Goal: Task Accomplishment & Management: Use online tool/utility

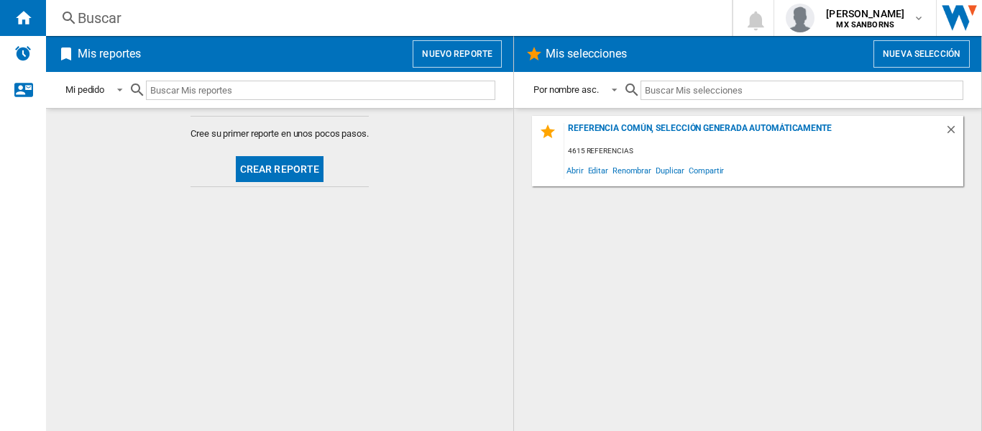
click at [262, 167] on button "Crear reporte" at bounding box center [280, 169] width 88 height 26
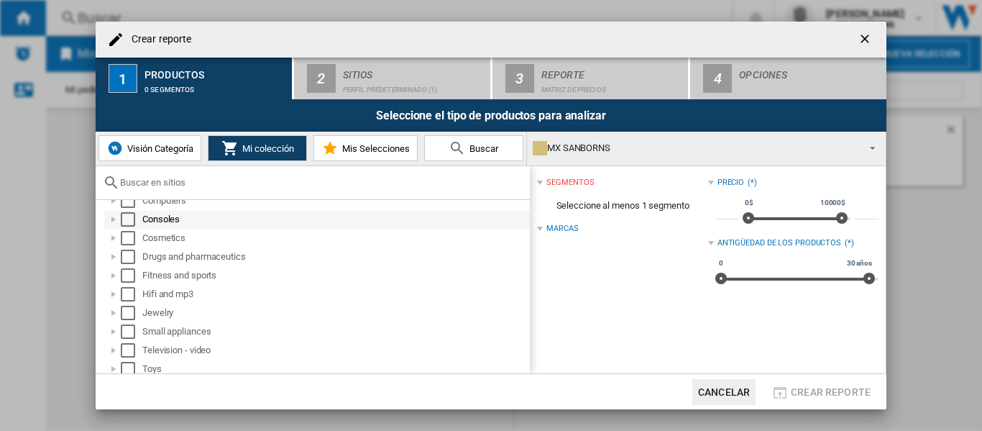
scroll to position [133, 0]
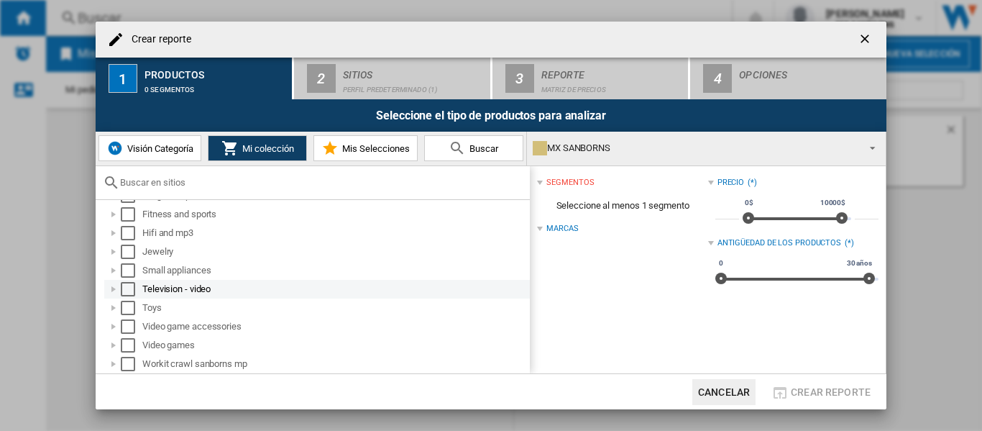
click at [116, 289] on div at bounding box center [113, 289] width 14 height 14
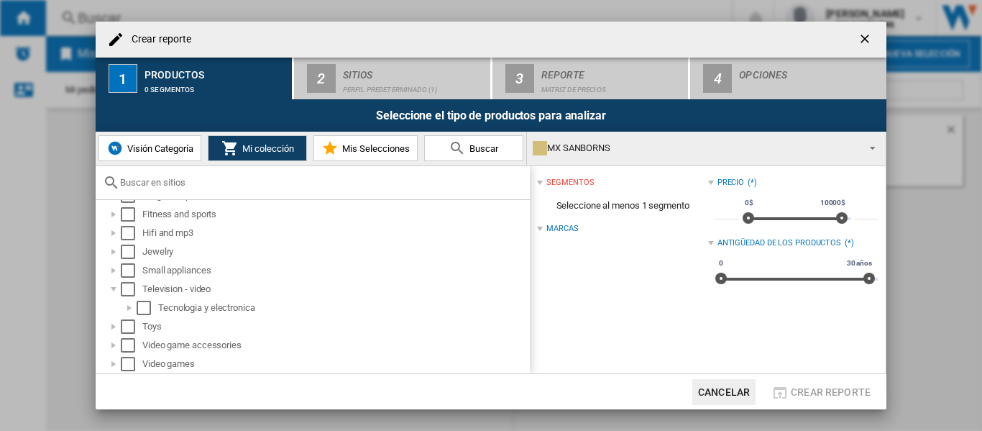
scroll to position [152, 0]
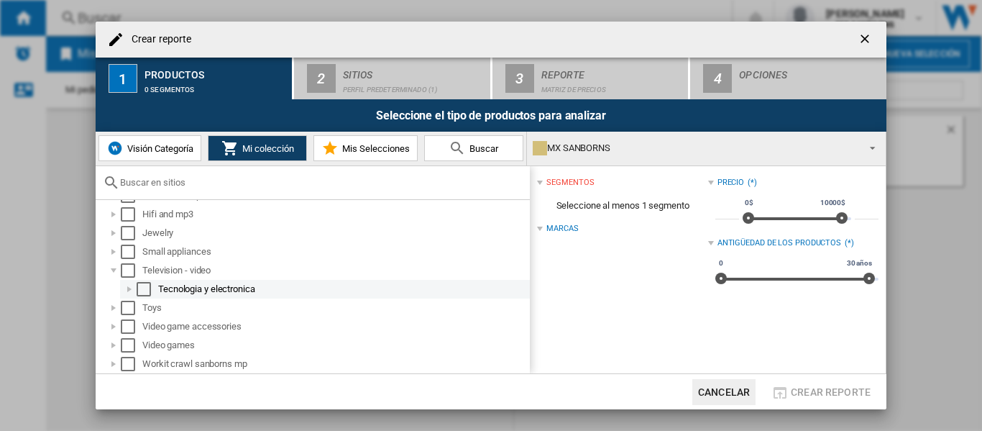
click at [128, 292] on div at bounding box center [129, 289] width 14 height 14
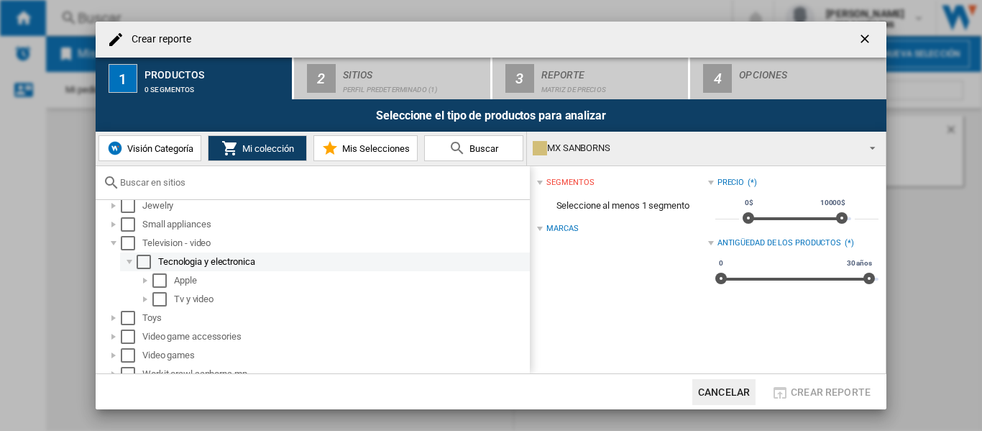
scroll to position [189, 0]
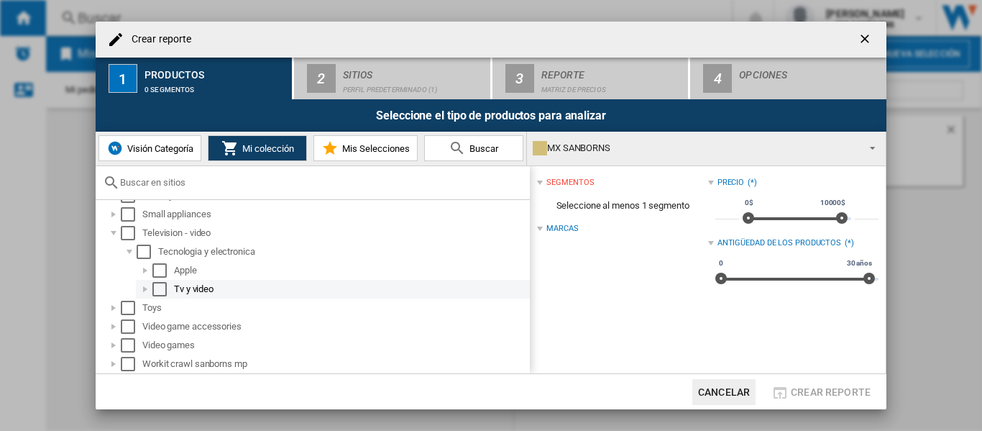
click at [147, 290] on div at bounding box center [145, 289] width 14 height 14
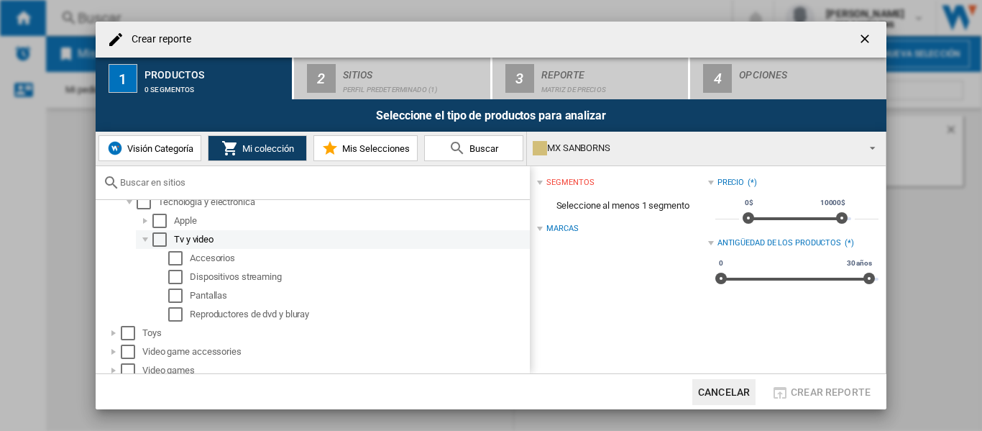
scroll to position [261, 0]
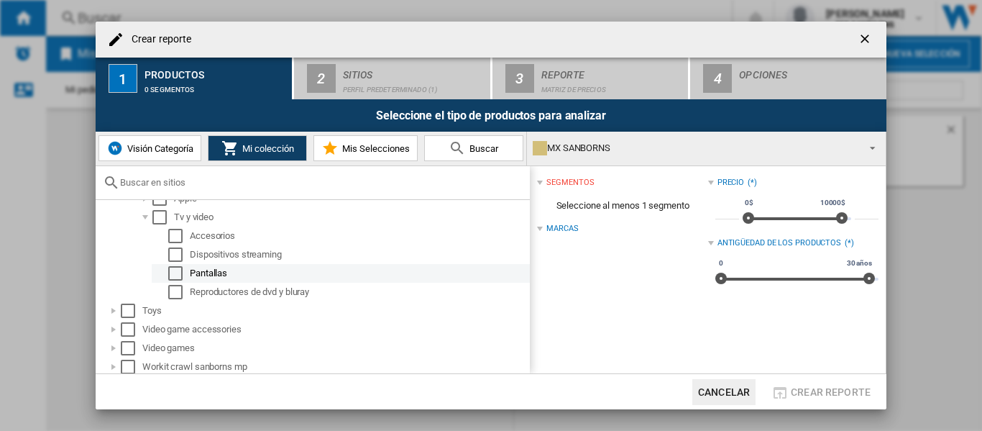
click at [179, 278] on div "Select" at bounding box center [175, 273] width 14 height 14
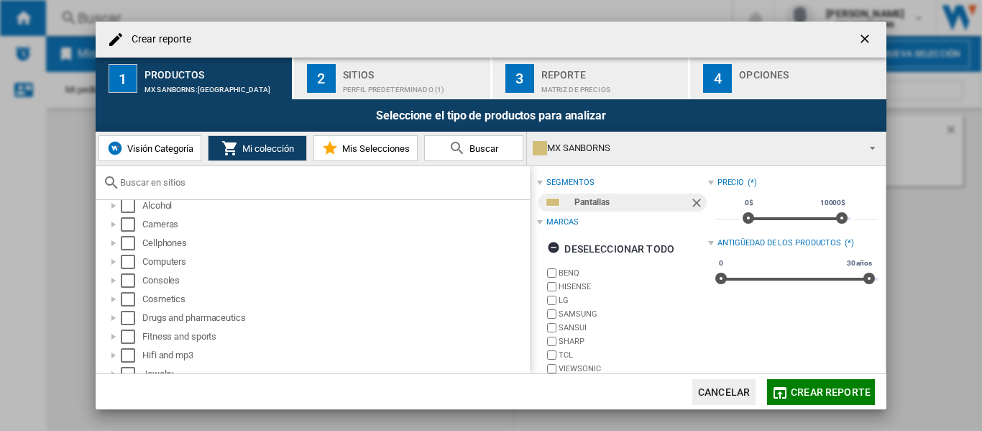
scroll to position [0, 0]
click at [368, 84] on div "Perfil predeterminado (1)" at bounding box center [414, 85] width 142 height 15
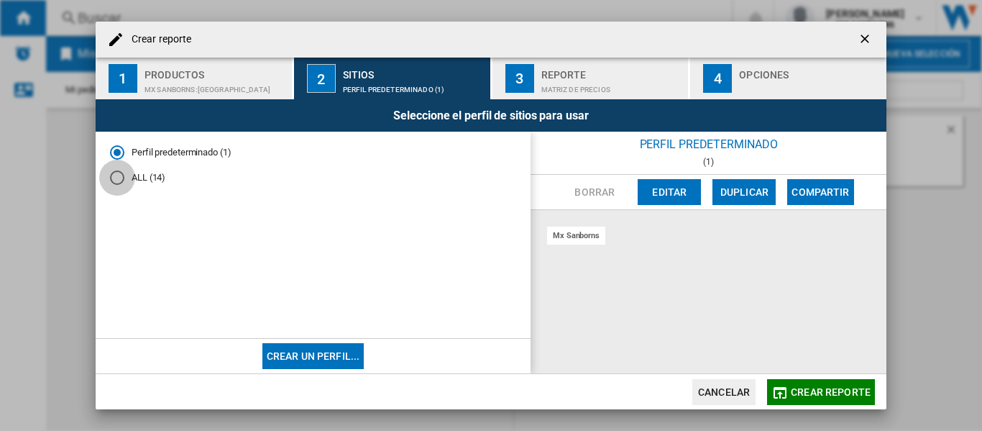
click at [117, 178] on div "ALL (14)" at bounding box center [117, 177] width 14 height 14
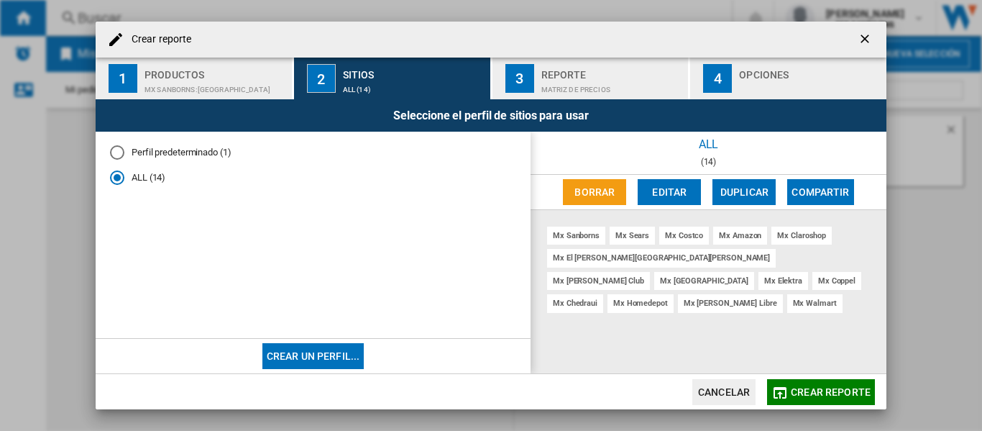
click at [120, 155] on div "Perfil predeterminado (1)" at bounding box center [117, 152] width 14 height 14
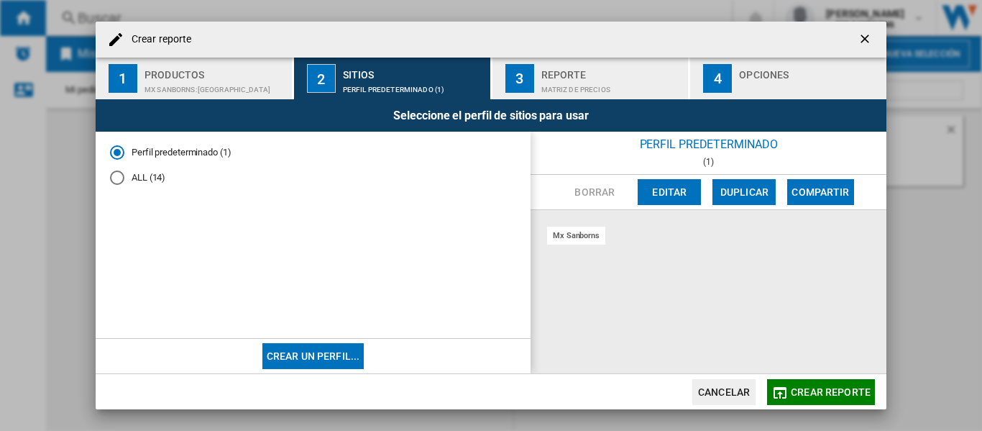
click at [582, 238] on div "mx sanborns" at bounding box center [576, 235] width 58 height 18
drag, startPoint x: 116, startPoint y: 171, endPoint x: 114, endPoint y: 182, distance: 10.9
click at [116, 176] on md-radio-group "Perfil predeterminado (1) ALL (14)" at bounding box center [313, 171] width 406 height 50
click at [118, 191] on md-radio-group "Perfil predeterminado (1) ALL (14)" at bounding box center [313, 171] width 406 height 50
click at [121, 178] on div "ALL (14)" at bounding box center [117, 177] width 14 height 14
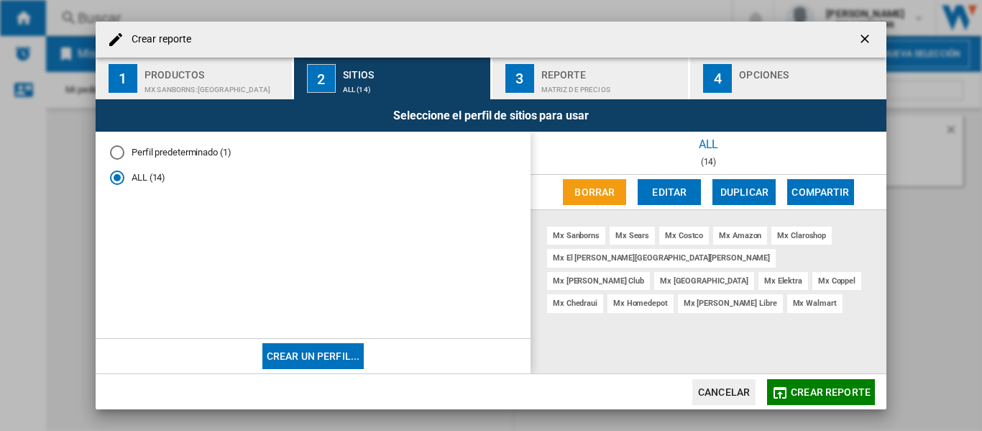
click at [574, 237] on div "mx sanborns" at bounding box center [576, 235] width 58 height 18
click at [114, 150] on div "Perfil predeterminado (1)" at bounding box center [117, 152] width 14 height 14
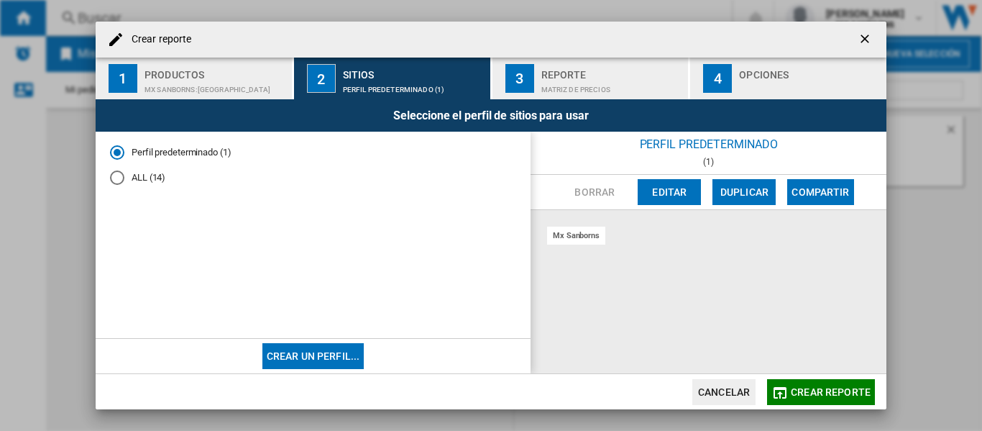
click at [555, 240] on div "mx sanborns" at bounding box center [576, 235] width 58 height 18
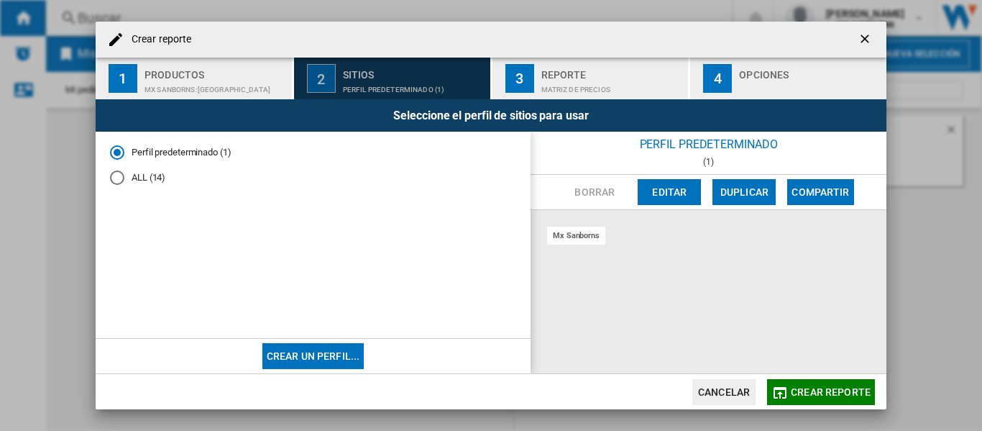
click at [388, 73] on div "Sitios" at bounding box center [414, 70] width 142 height 15
click at [373, 77] on div "Sitios" at bounding box center [414, 70] width 142 height 15
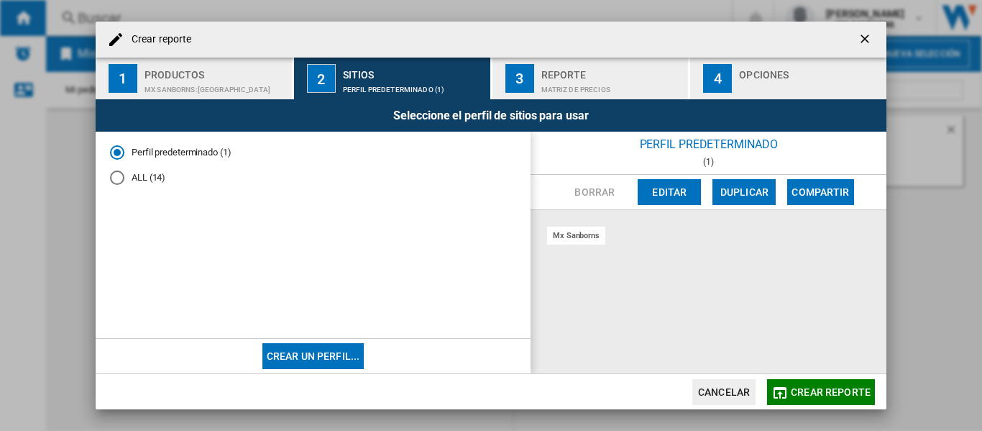
click at [578, 73] on div "Reporte" at bounding box center [612, 70] width 142 height 15
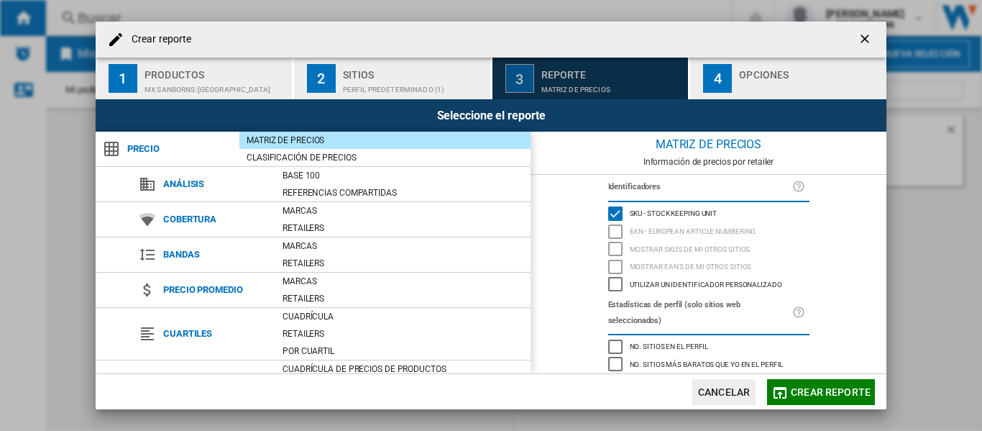
click at [565, 69] on div "Reporte" at bounding box center [612, 70] width 142 height 15
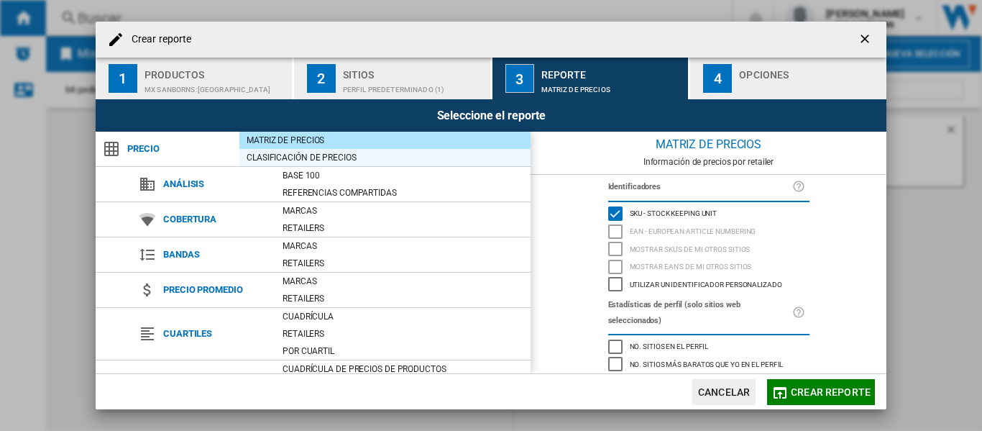
click at [317, 160] on div "Clasificación de precios" at bounding box center [384, 157] width 291 height 14
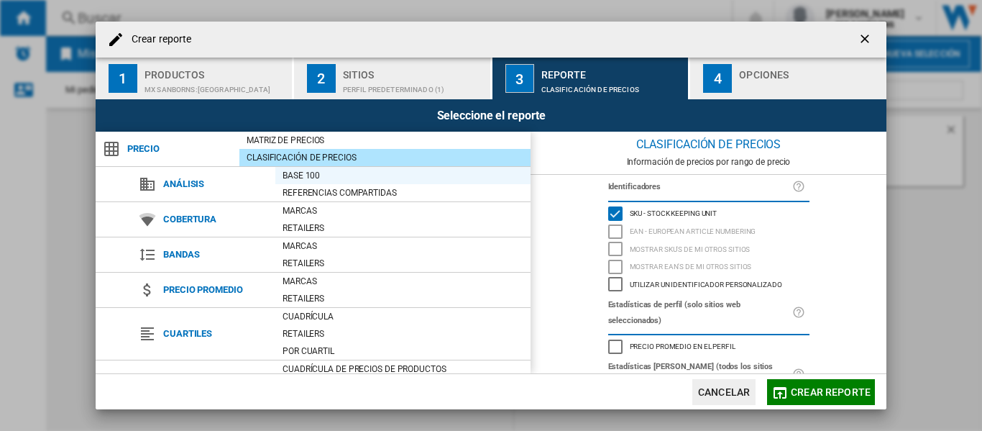
click at [314, 176] on div "Base 100" at bounding box center [402, 175] width 255 height 14
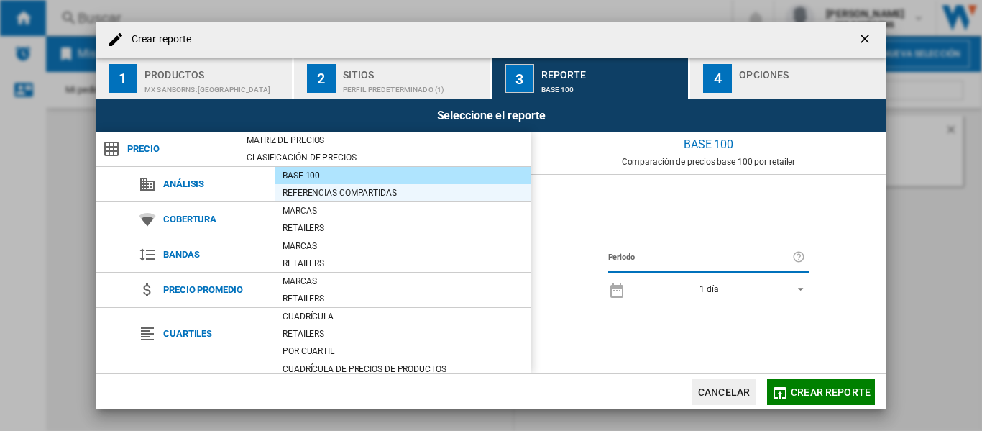
click at [306, 199] on div "Referencias compartidas" at bounding box center [402, 192] width 255 height 14
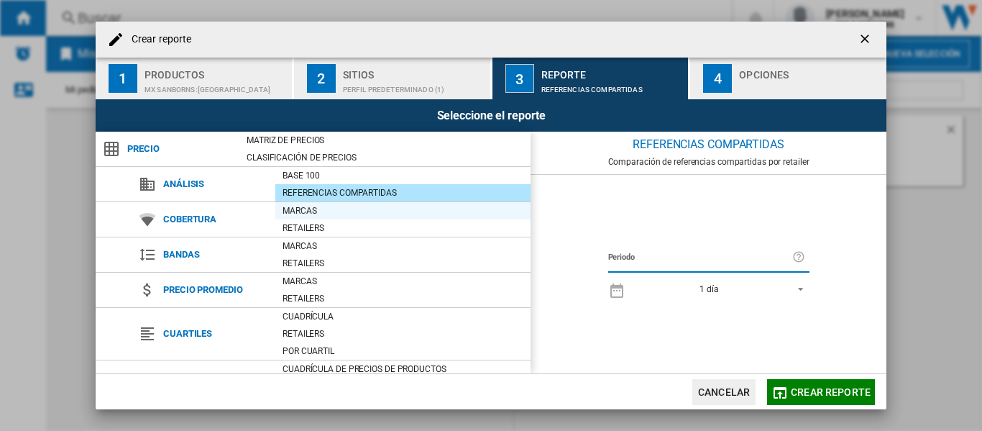
click at [298, 211] on div "Marcas" at bounding box center [402, 210] width 255 height 14
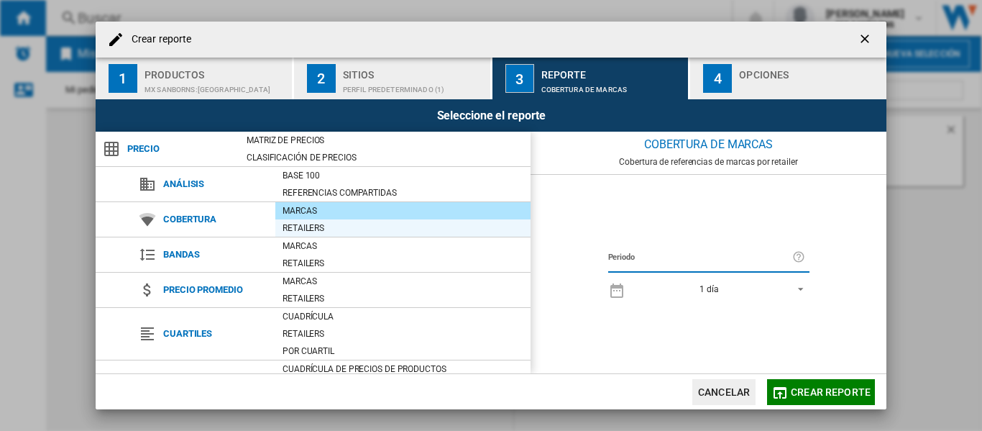
click at [291, 229] on div "Retailers" at bounding box center [402, 228] width 255 height 14
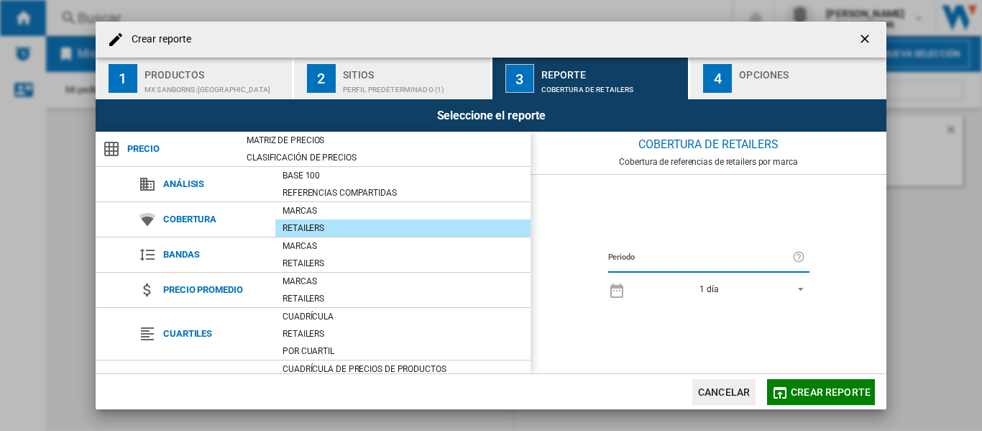
click at [296, 234] on div "Retailers" at bounding box center [402, 228] width 255 height 14
click at [286, 249] on div "Marcas" at bounding box center [402, 246] width 255 height 14
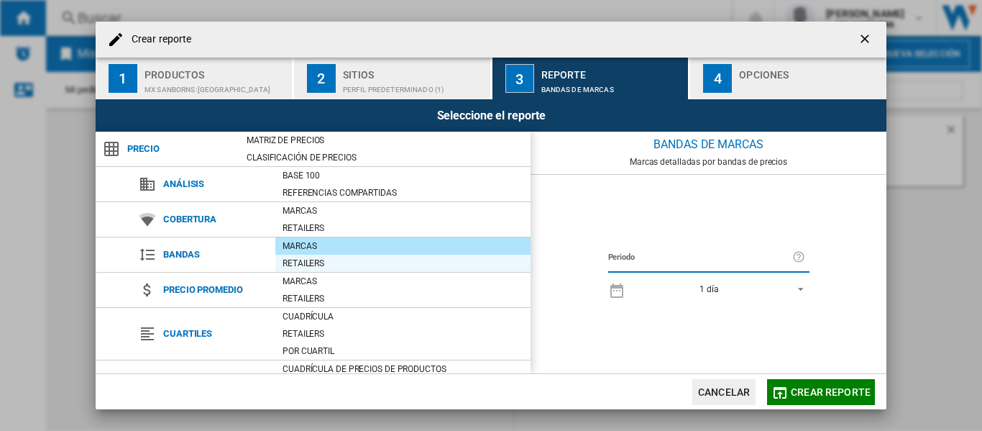
click at [298, 262] on div "Retailers" at bounding box center [402, 263] width 255 height 14
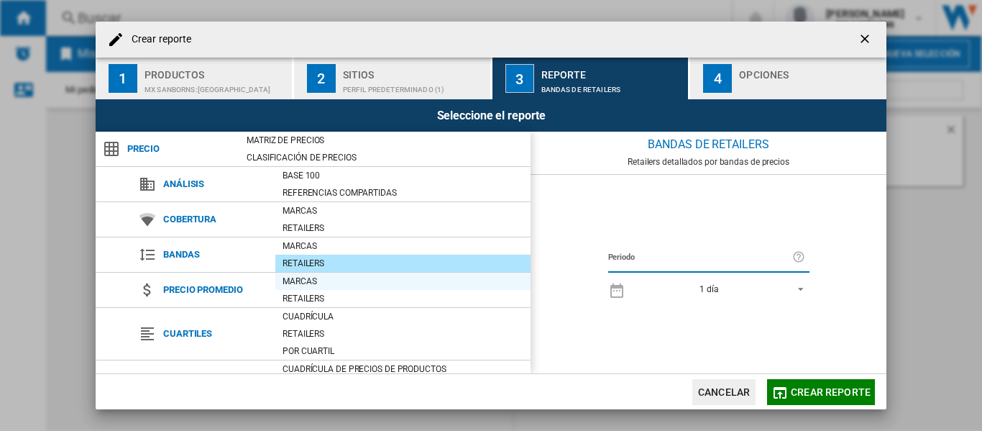
click at [286, 280] on div "Marcas" at bounding box center [402, 281] width 255 height 14
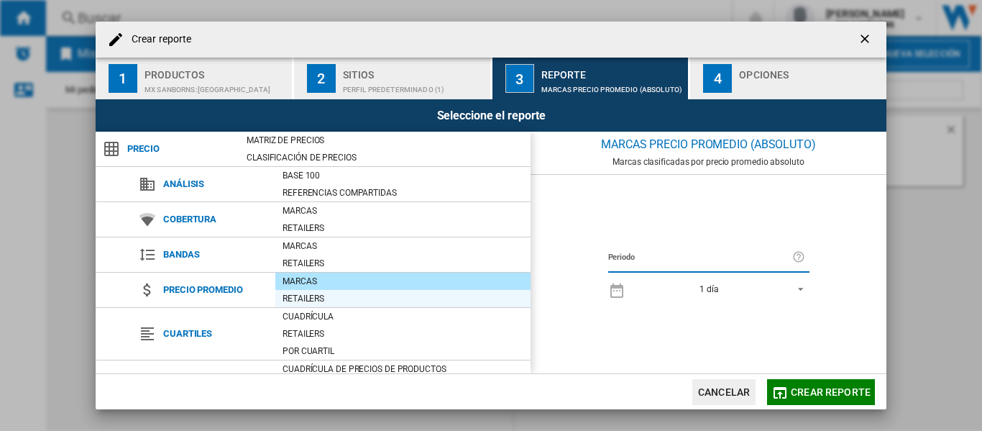
click at [289, 305] on div "Retailers" at bounding box center [402, 298] width 255 height 14
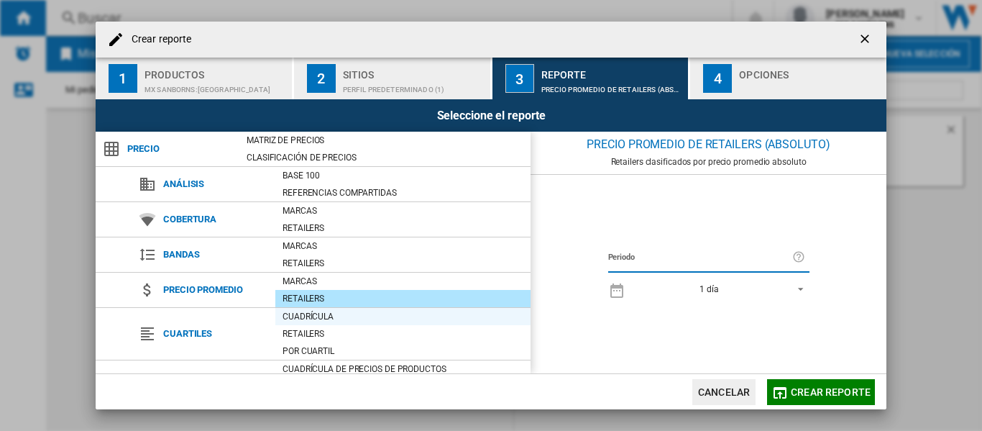
click at [285, 317] on div "Cuadrícula" at bounding box center [402, 316] width 255 height 14
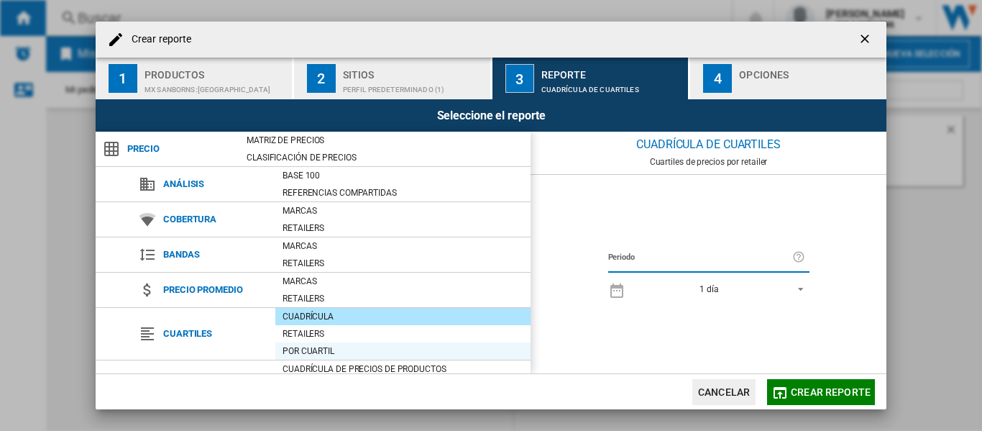
click at [286, 344] on div "Por cuartil" at bounding box center [402, 351] width 255 height 14
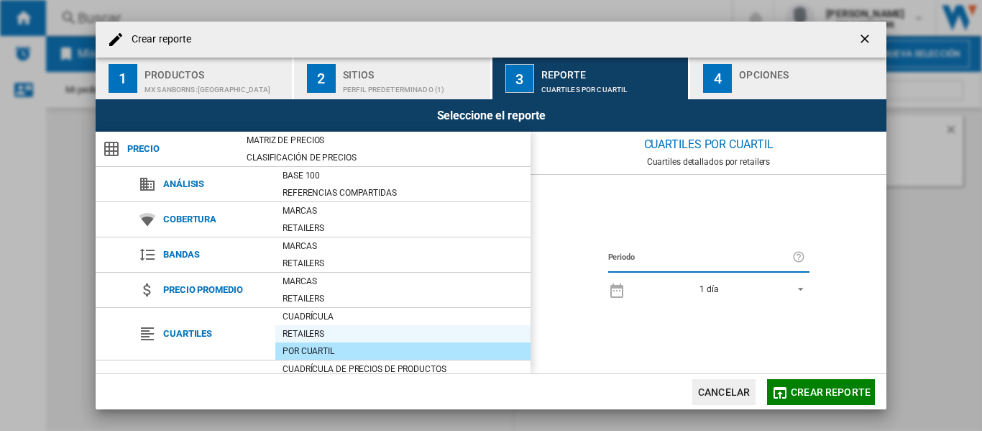
click at [293, 332] on div "Retailers" at bounding box center [402, 333] width 255 height 14
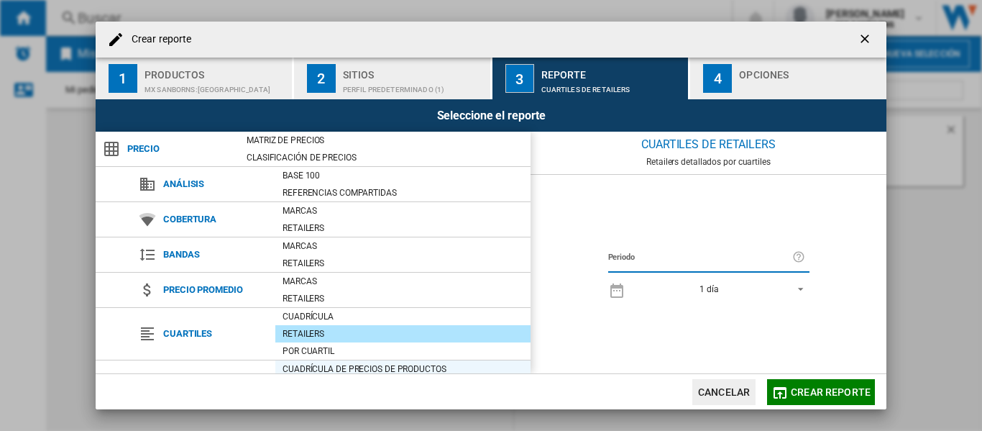
click at [295, 369] on div "Cuadrícula de precios de productos" at bounding box center [402, 369] width 255 height 14
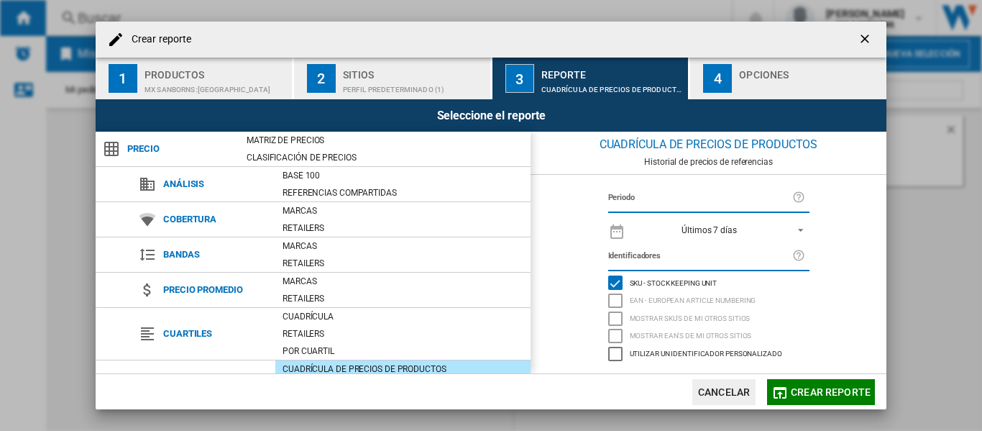
click at [171, 186] on span "Análisis" at bounding box center [215, 184] width 119 height 20
click at [188, 326] on span "Cuartiles" at bounding box center [215, 334] width 119 height 20
click at [316, 348] on div "Por cuartil" at bounding box center [402, 351] width 255 height 14
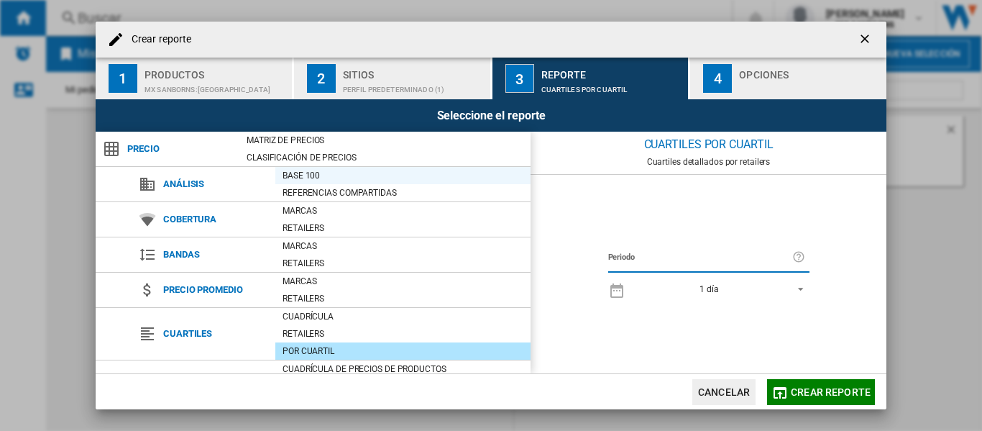
click at [298, 171] on div "Base 100" at bounding box center [402, 175] width 255 height 14
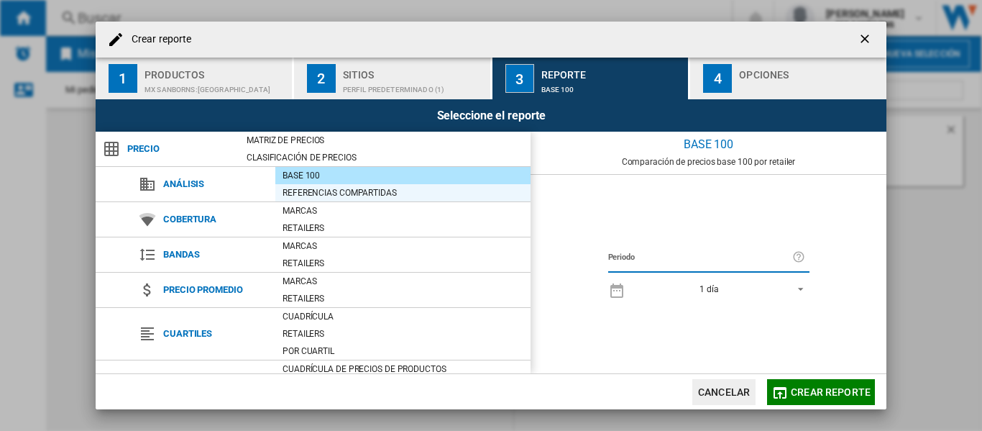
click at [312, 191] on div "Referencias compartidas" at bounding box center [402, 192] width 255 height 14
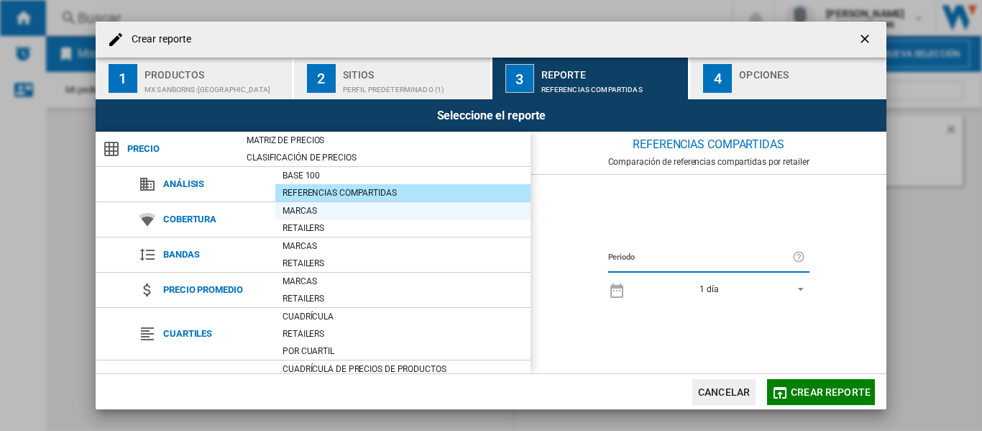
click at [311, 214] on div "Marcas" at bounding box center [402, 210] width 255 height 14
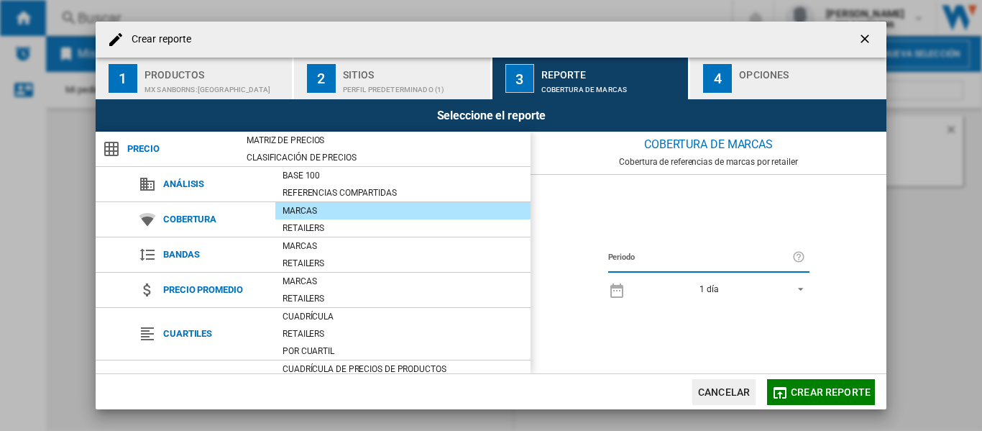
click at [752, 72] on div "Opciones" at bounding box center [810, 70] width 142 height 15
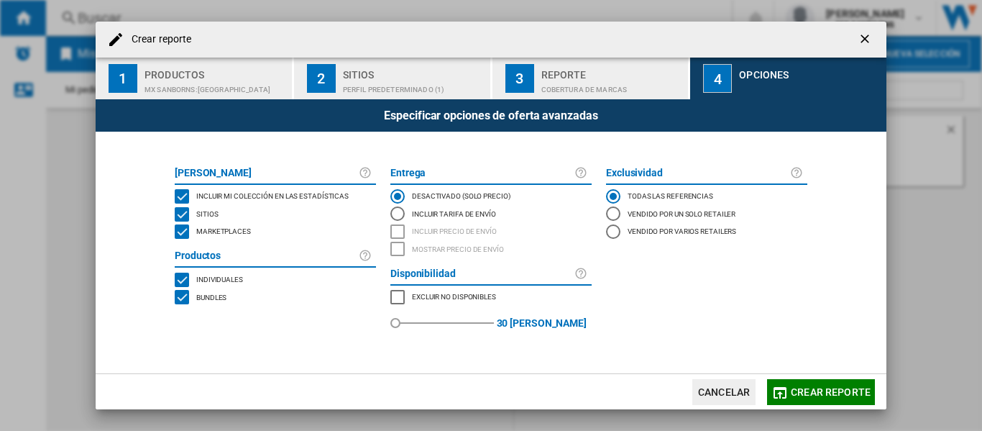
click at [554, 82] on div "Cobertura de marcas" at bounding box center [612, 85] width 142 height 15
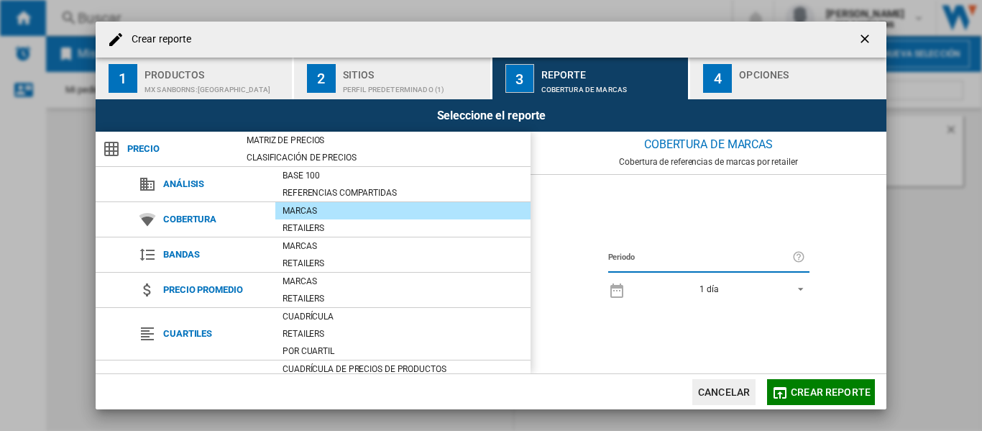
click at [355, 83] on div "Perfil predeterminado (1)" at bounding box center [414, 85] width 142 height 15
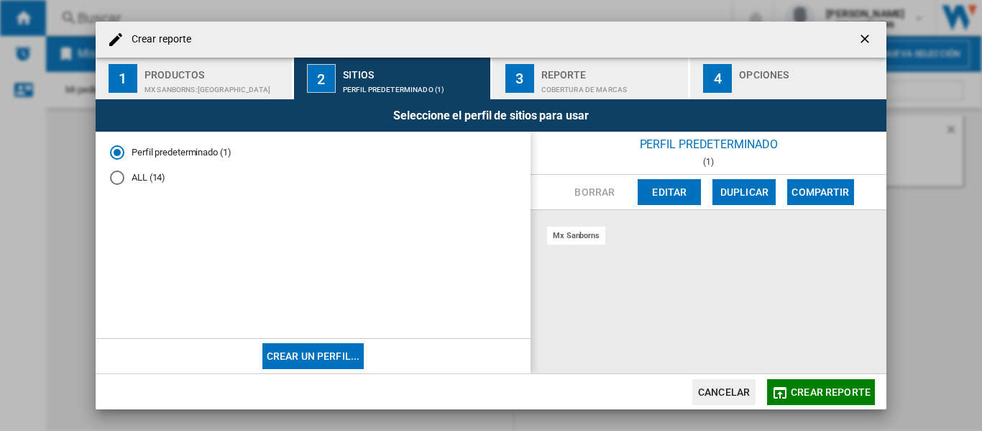
click at [552, 78] on div "Cobertura de marcas" at bounding box center [612, 85] width 142 height 15
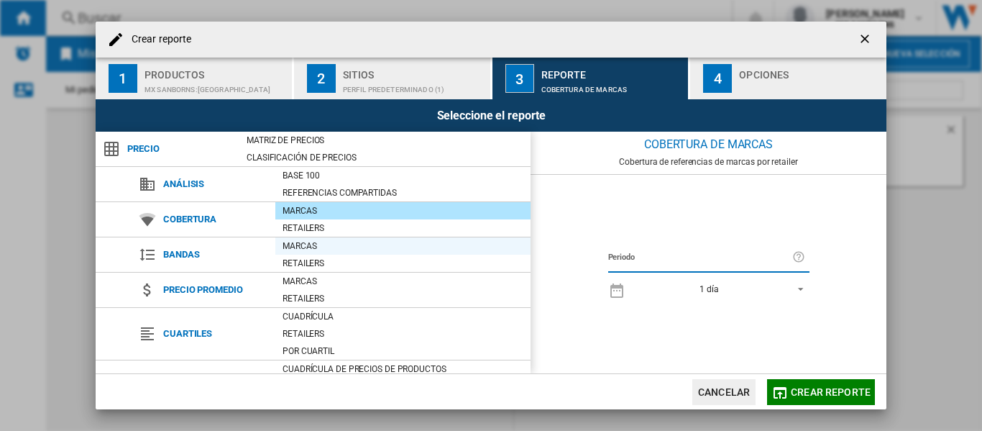
click at [300, 245] on div "Marcas" at bounding box center [402, 246] width 255 height 14
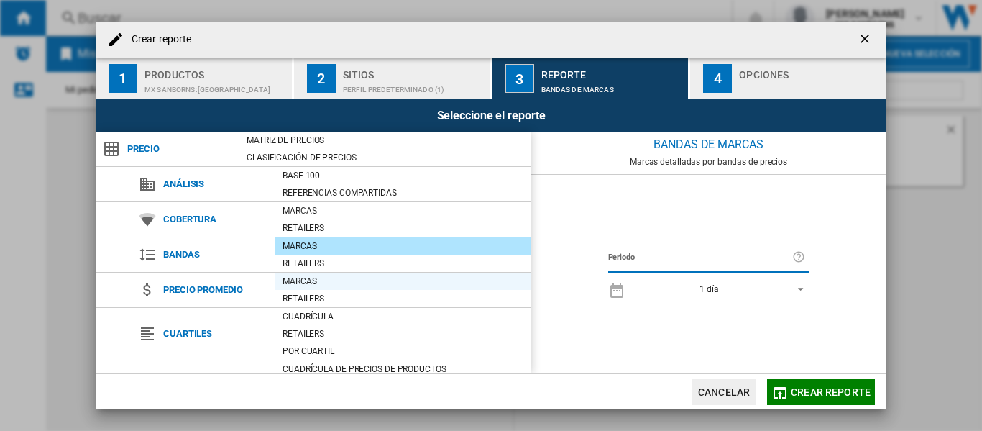
click at [301, 279] on div "Marcas" at bounding box center [402, 281] width 255 height 14
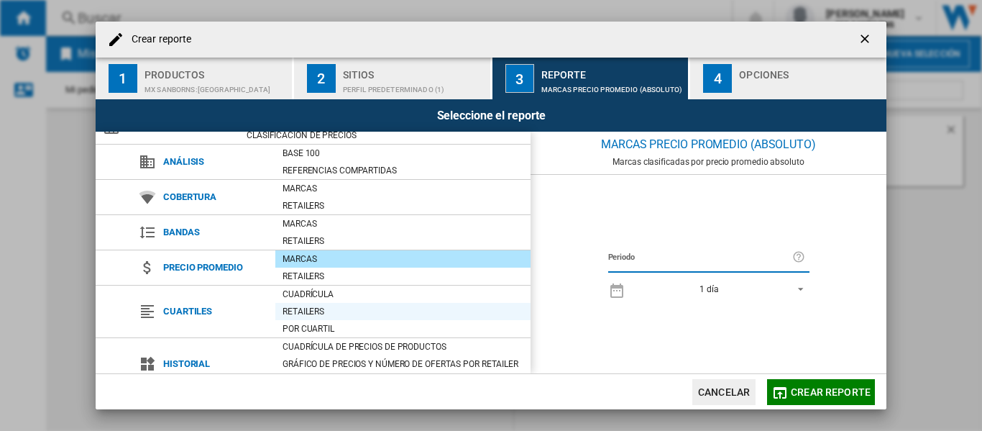
scroll to position [22, 0]
click at [297, 294] on div "Cuadrícula" at bounding box center [402, 295] width 255 height 14
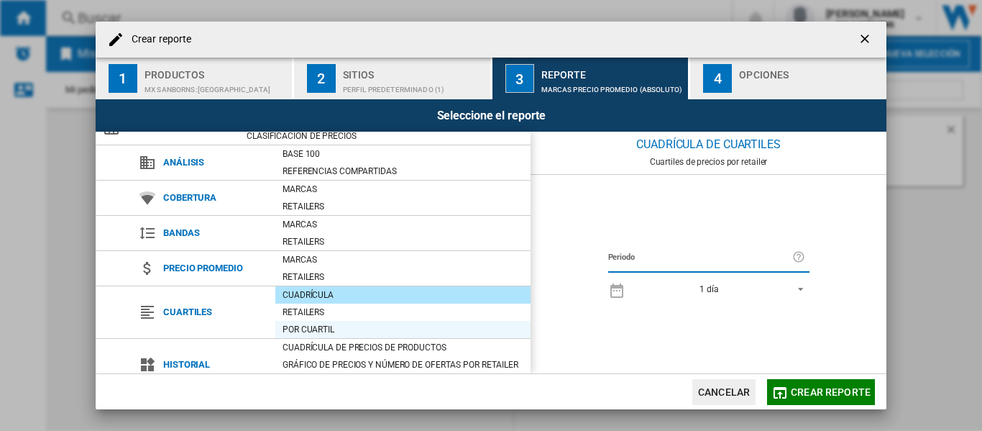
click at [305, 328] on div "Por cuartil" at bounding box center [402, 329] width 255 height 14
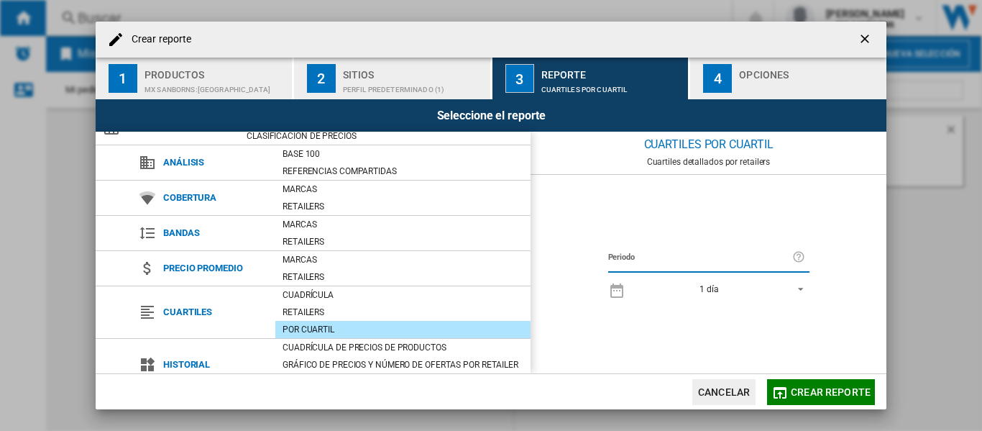
click at [162, 77] on div "Productos" at bounding box center [216, 70] width 142 height 15
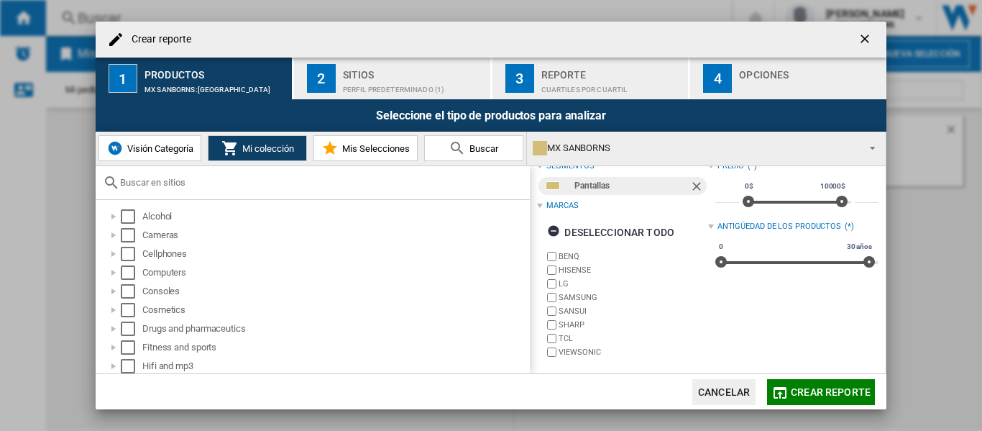
scroll to position [0, 0]
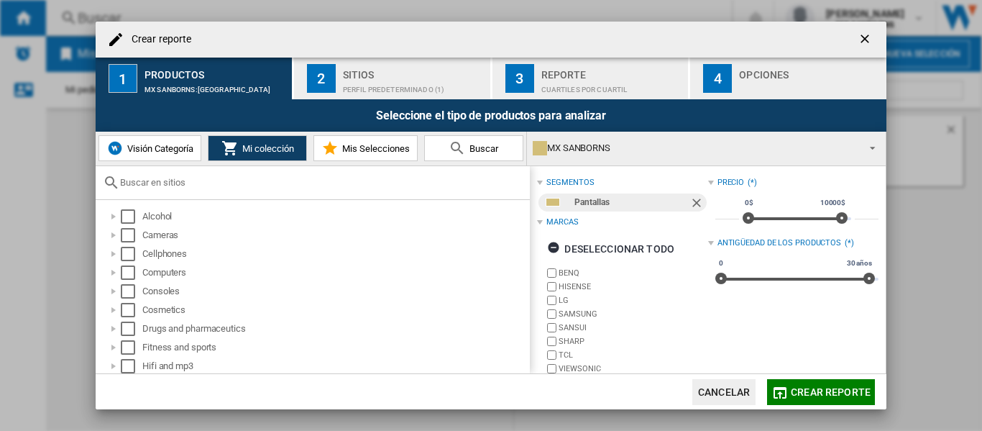
click at [372, 147] on span "Mis Selecciones" at bounding box center [374, 148] width 71 height 11
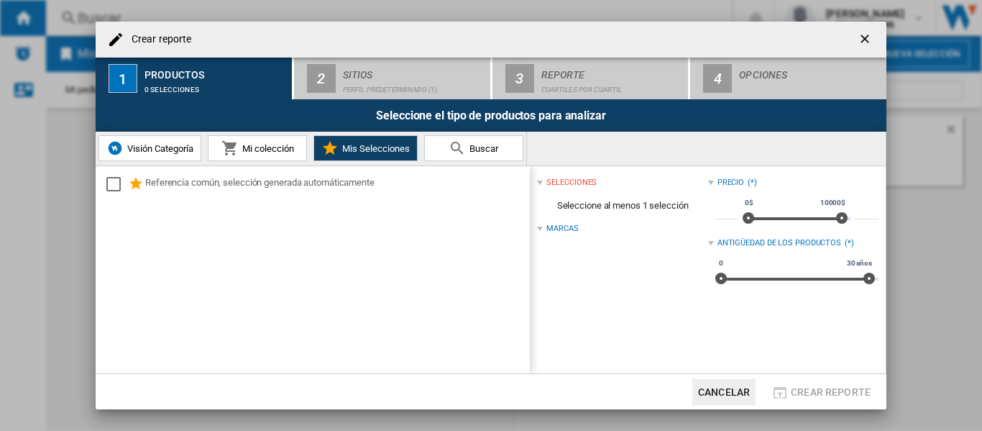
click at [270, 138] on button "Mi colección" at bounding box center [257, 148] width 99 height 26
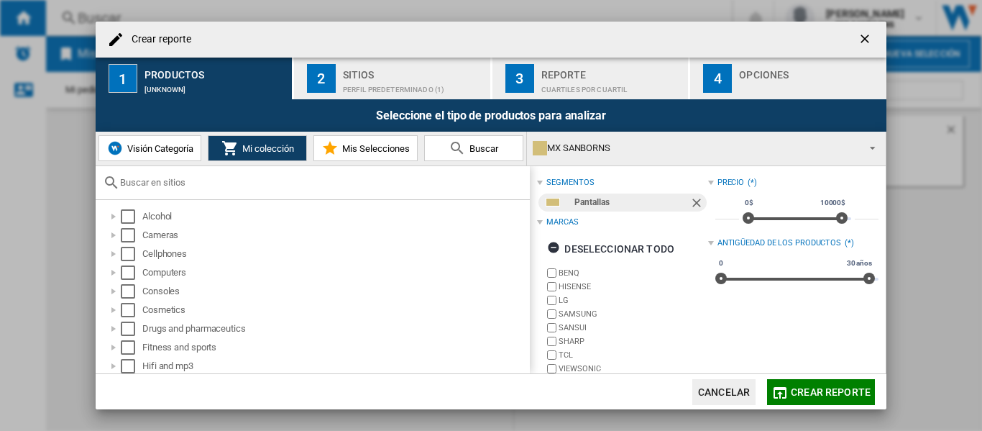
click at [484, 146] on span "Buscar" at bounding box center [482, 148] width 32 height 11
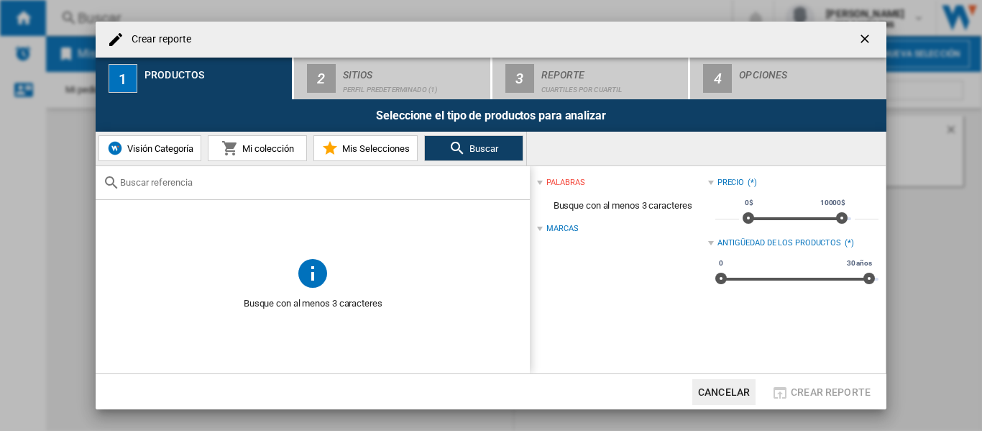
click at [232, 145] on md-icon at bounding box center [229, 147] width 17 height 17
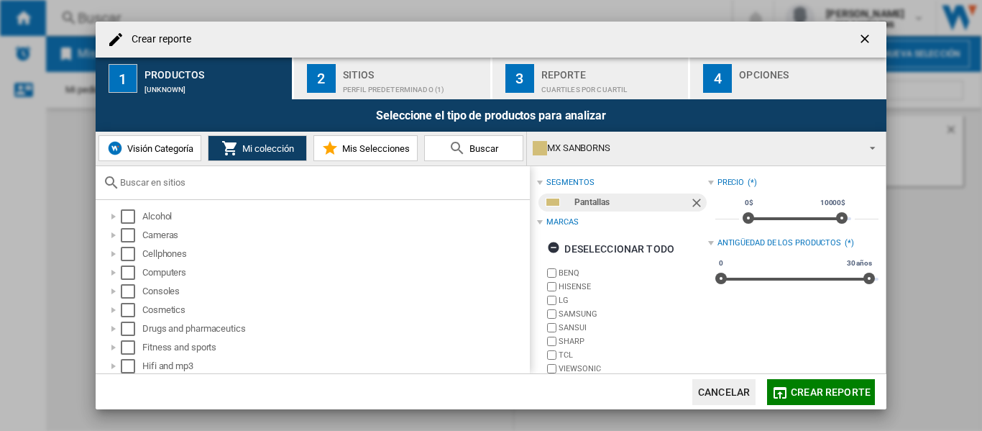
click at [412, 68] on div "Sitios" at bounding box center [414, 70] width 142 height 15
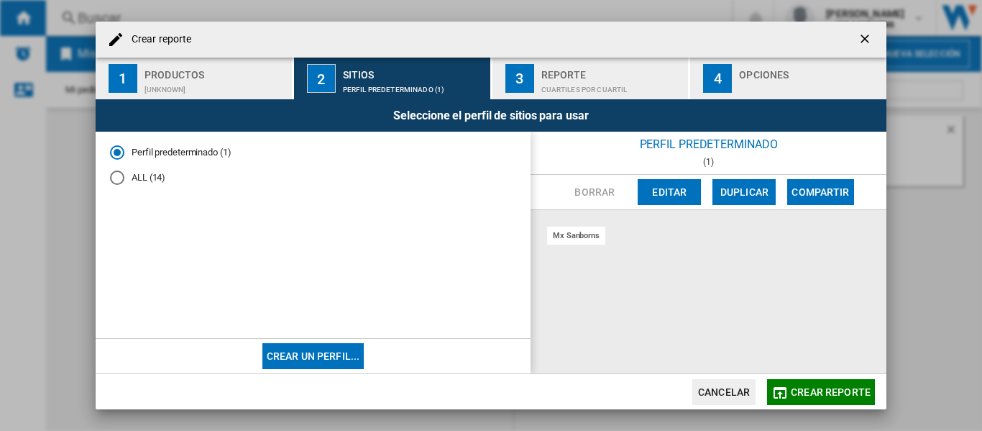
click at [552, 67] on div "Reporte" at bounding box center [612, 70] width 142 height 15
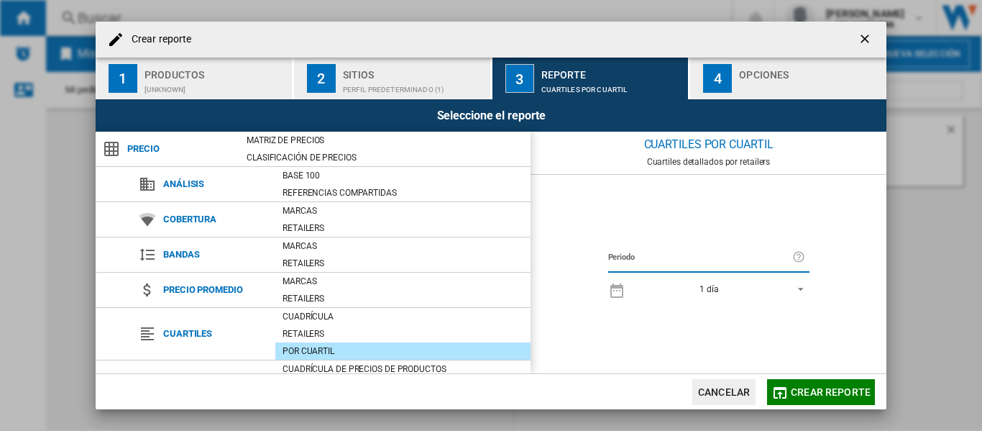
scroll to position [72, 0]
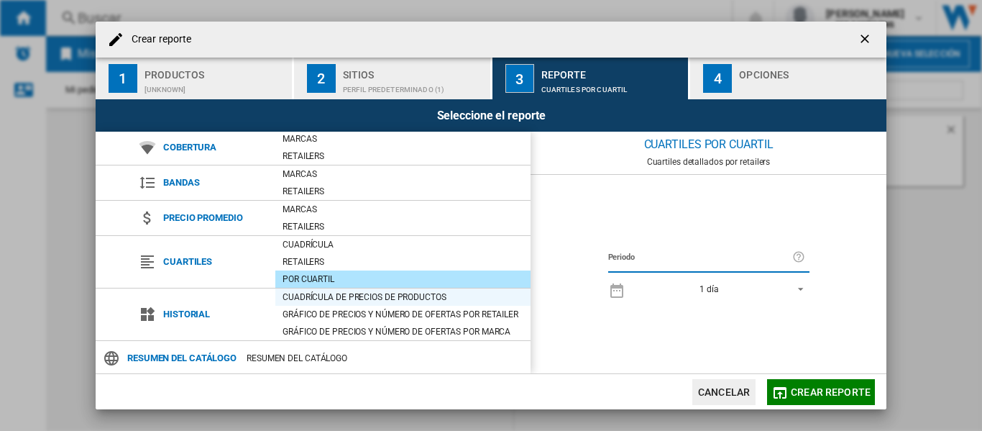
click at [324, 294] on div "Cuadrícula de precios de productos" at bounding box center [402, 297] width 255 height 14
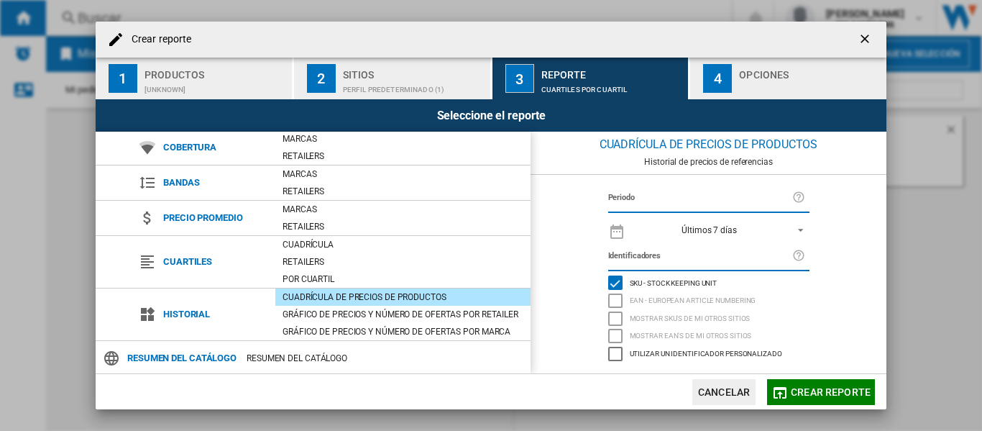
click at [620, 301] on div "EAN - European Article Numbering" at bounding box center [615, 300] width 14 height 14
click at [795, 224] on span "REPORTS.WIZARD.STEPS.REPORT.STEPS.REPORT_OPTIONS.PERIOD: Últimos 7 días" at bounding box center [796, 229] width 17 height 13
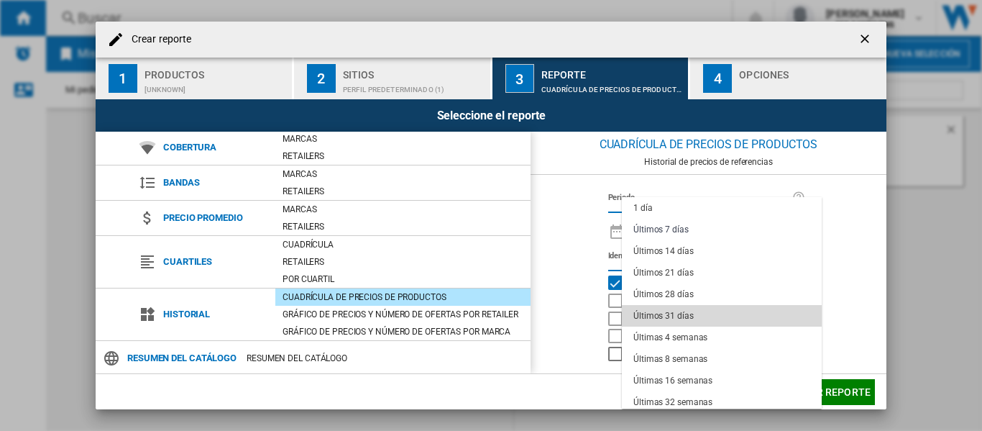
click at [656, 316] on div "Últimos 31 días" at bounding box center [663, 316] width 60 height 12
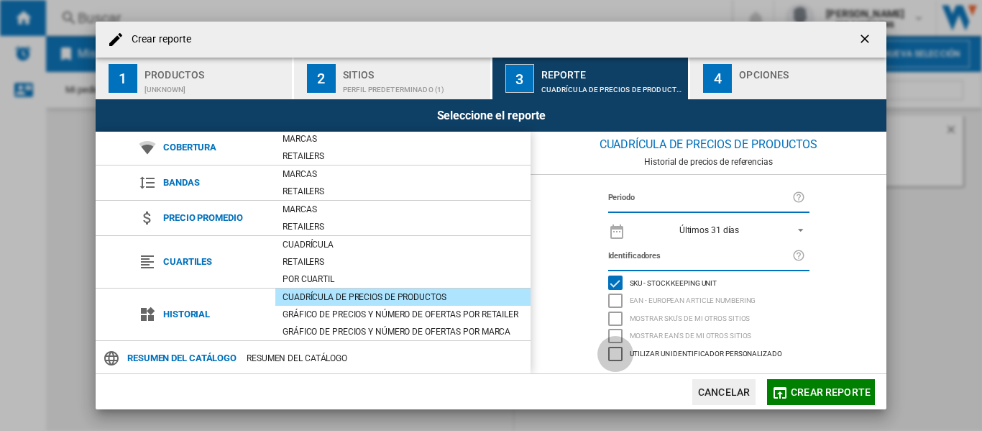
click at [623, 350] on div "Utilizar un identificador personalizado" at bounding box center [615, 354] width 14 height 14
click at [618, 296] on div "EAN - European Article Numbering" at bounding box center [615, 300] width 14 height 14
drag, startPoint x: 615, startPoint y: 283, endPoint x: 625, endPoint y: 328, distance: 45.7
click at [615, 283] on div "SKU - Stock Keeping Unit" at bounding box center [615, 282] width 14 height 14
click at [614, 352] on div "Utilizar un identificador personalizado" at bounding box center [615, 354] width 14 height 14
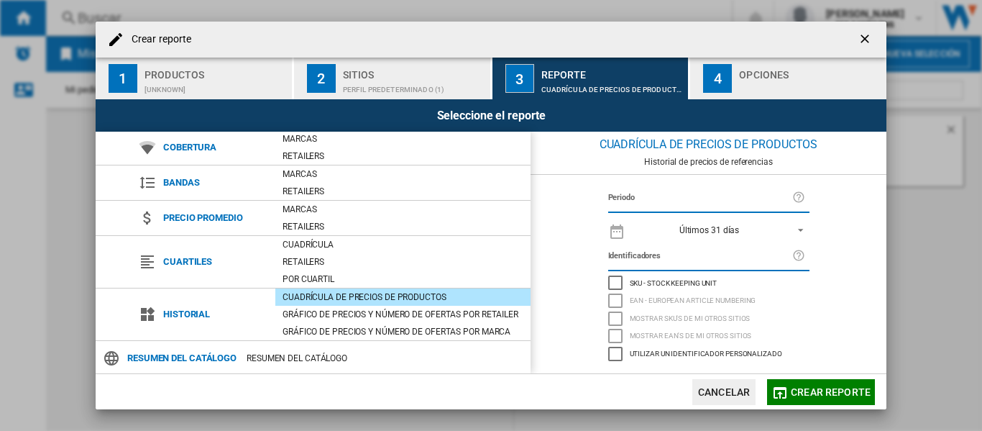
click at [610, 277] on div "SKU - Stock Keeping Unit" at bounding box center [615, 282] width 14 height 14
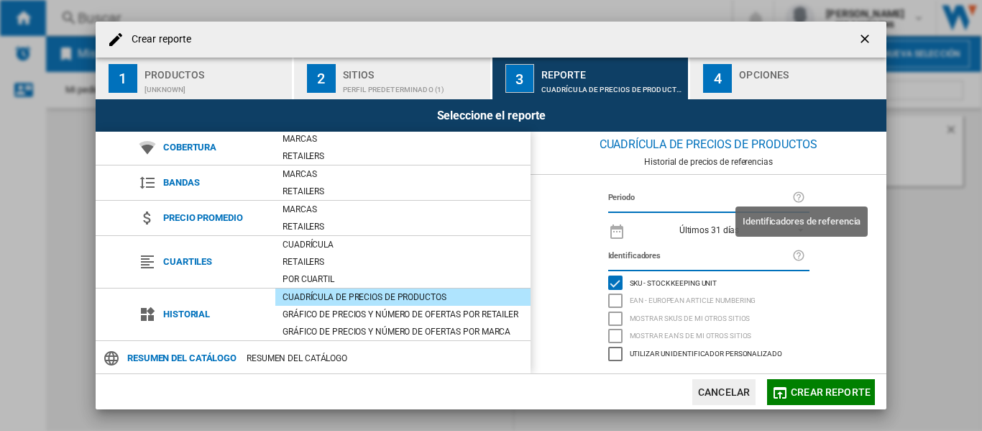
click at [796, 254] on ng-md-icon at bounding box center [800, 255] width 17 height 17
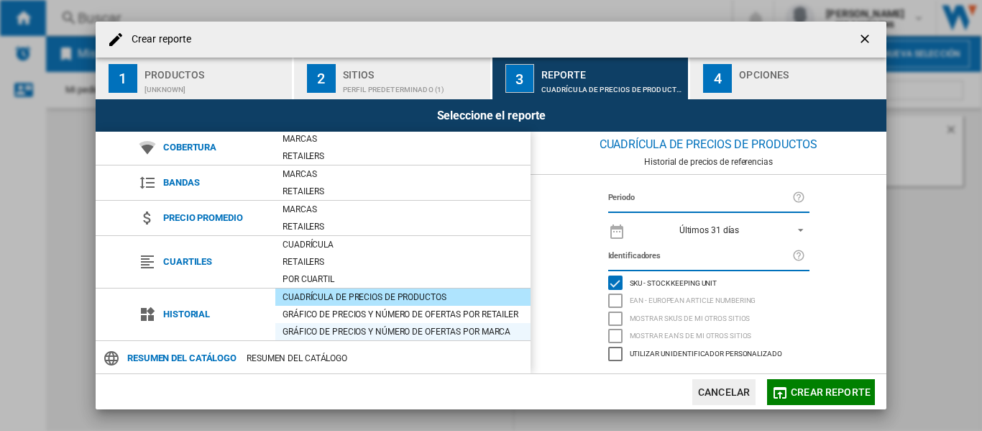
click at [366, 336] on div "Gráfico de precios y número de ofertas por marca" at bounding box center [402, 331] width 255 height 14
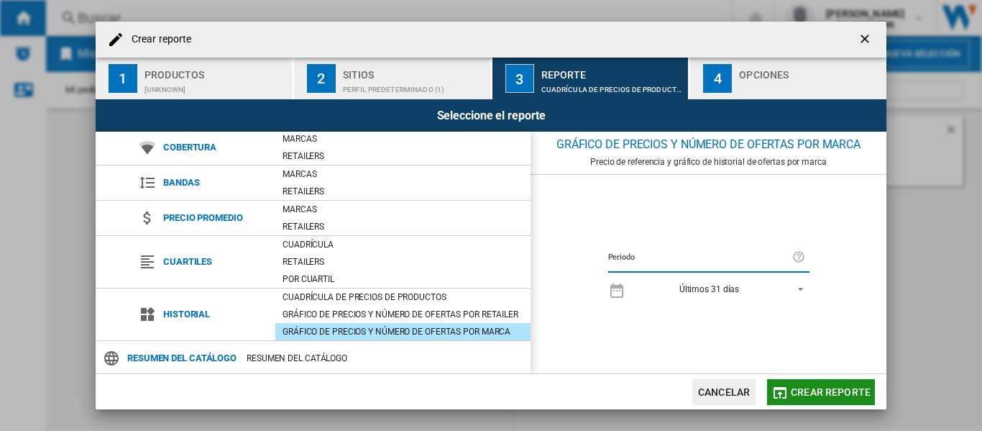
click at [838, 398] on button "Crear reporte" at bounding box center [821, 392] width 108 height 26
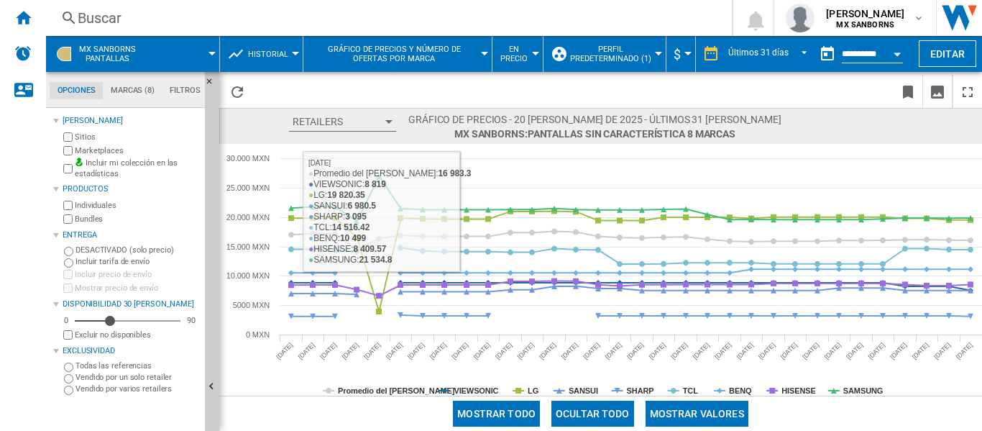
click at [322, 121] on button "Retailers" at bounding box center [342, 121] width 107 height 19
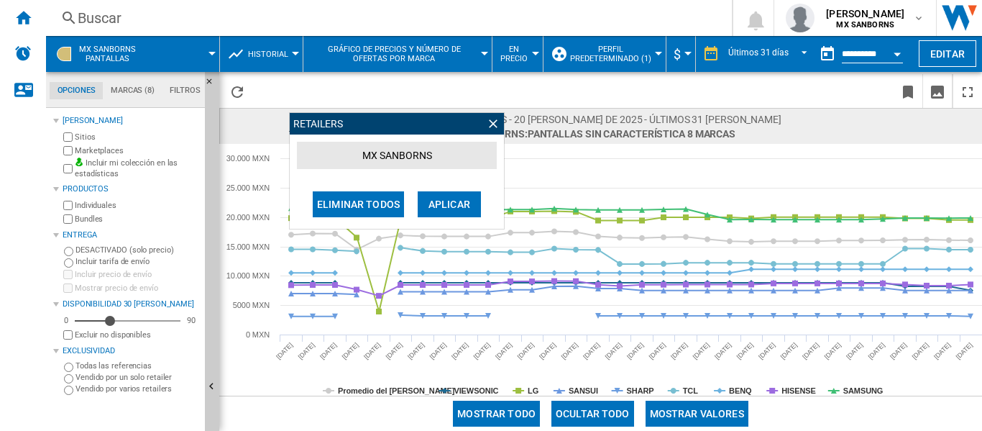
click at [322, 121] on span "Retailers" at bounding box center [318, 124] width 50 height 12
click at [486, 121] on ng-md-icon at bounding box center [493, 123] width 14 height 14
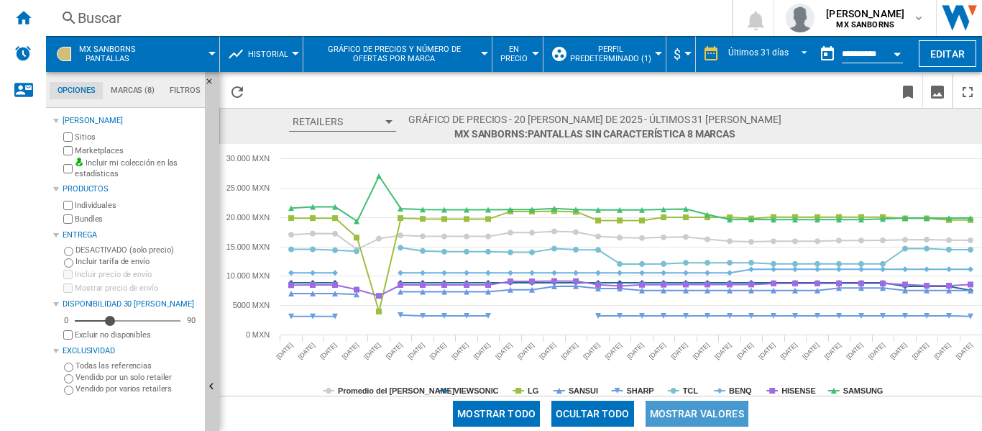
click at [685, 423] on button "Mostrar valores" at bounding box center [697, 413] width 103 height 26
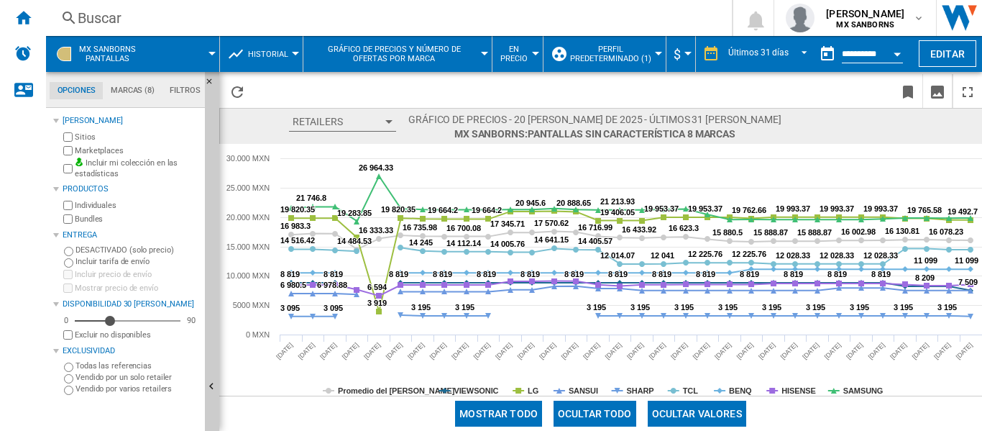
drag, startPoint x: 656, startPoint y: 423, endPoint x: 613, endPoint y: 416, distance: 43.6
click at [654, 423] on button "Ocultar valores" at bounding box center [697, 413] width 98 height 26
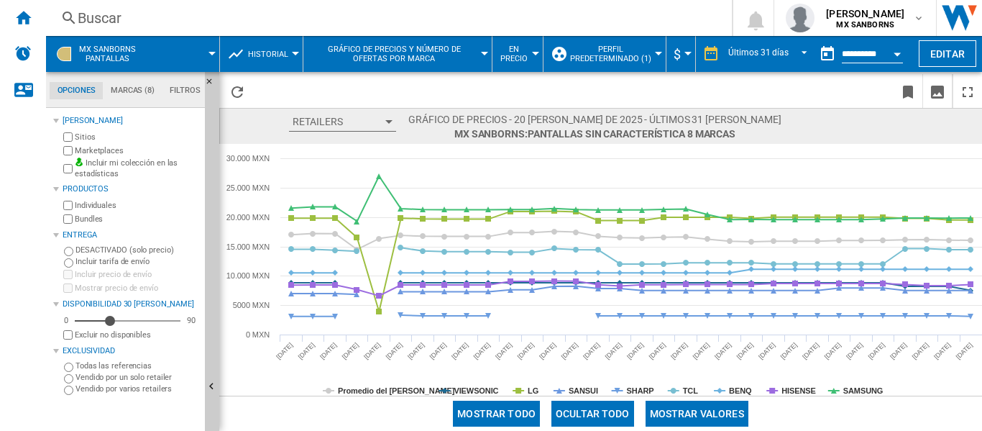
drag, startPoint x: 613, startPoint y: 416, endPoint x: 593, endPoint y: 416, distance: 19.4
click at [612, 416] on button "Ocultar todo" at bounding box center [592, 413] width 83 height 26
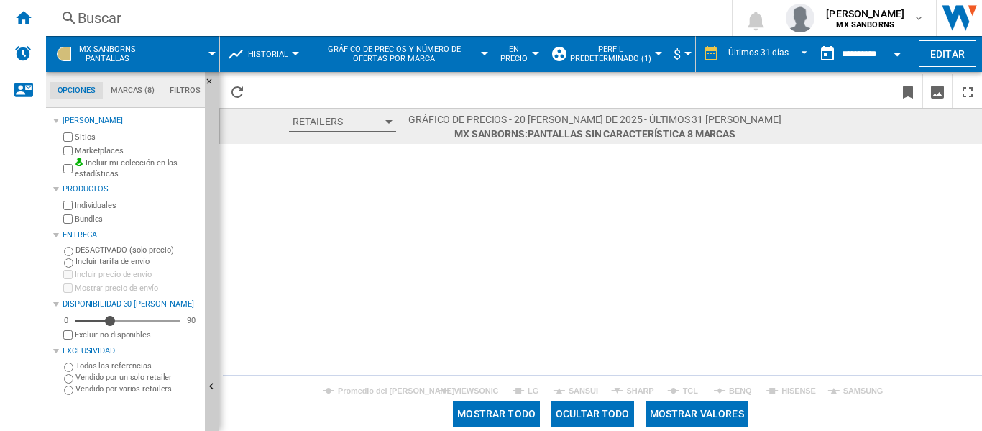
click at [505, 420] on button "Mostrar todo" at bounding box center [496, 413] width 87 height 26
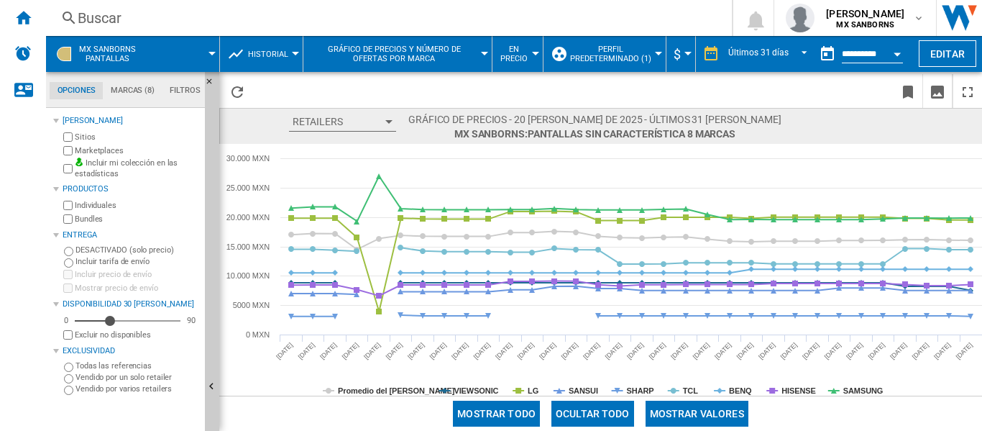
click at [211, 49] on span at bounding box center [184, 54] width 56 height 36
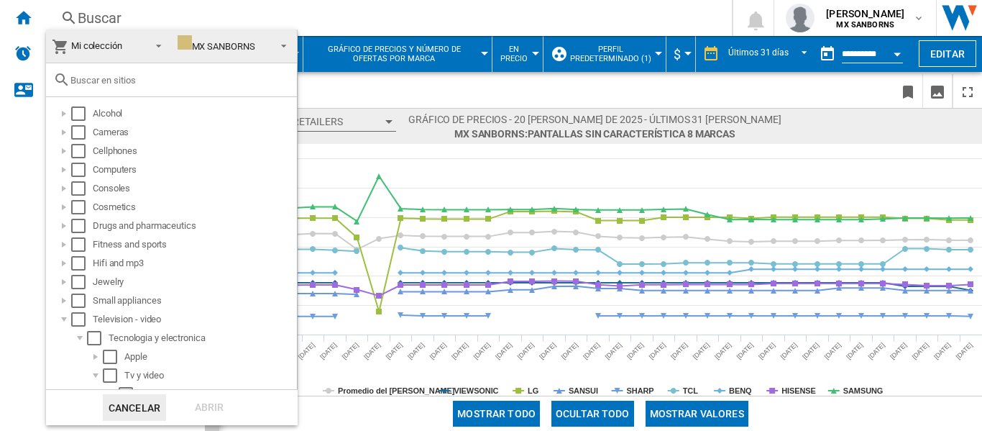
click at [274, 46] on span at bounding box center [279, 45] width 17 height 20
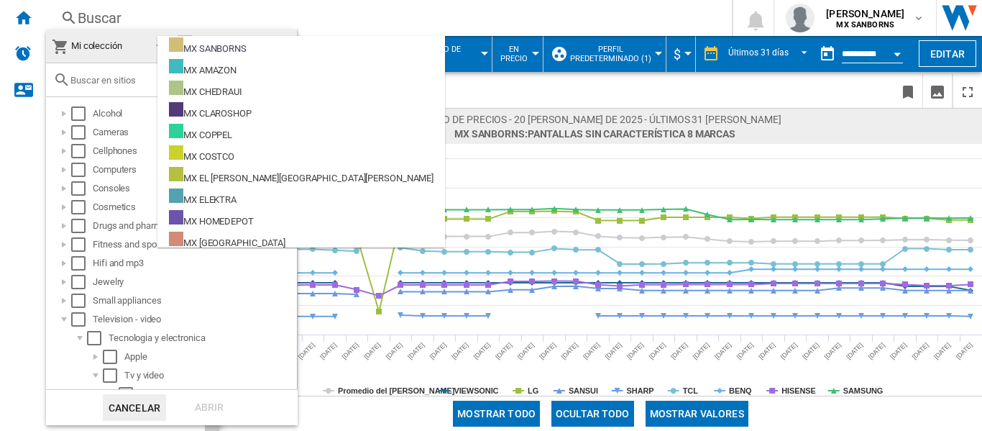
click at [367, 100] on md-backdrop at bounding box center [491, 215] width 982 height 431
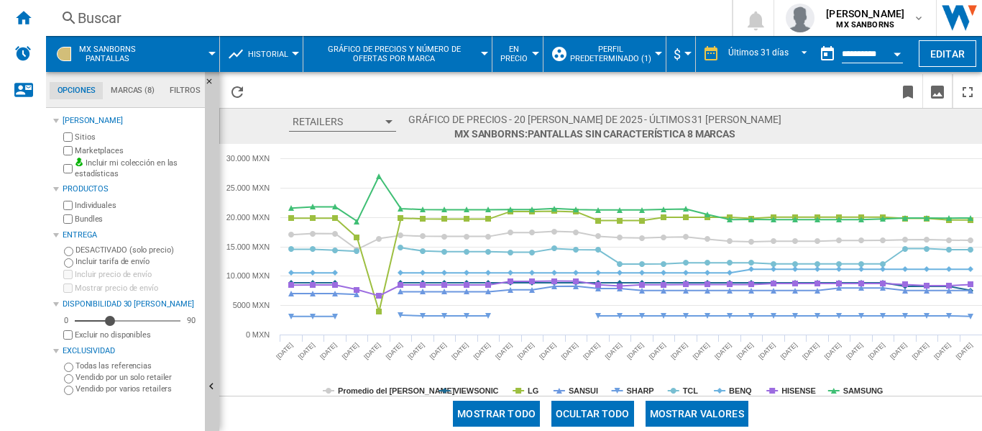
click at [432, 58] on span "Gráfico de precios y número de ofertas por marca" at bounding box center [394, 54] width 167 height 19
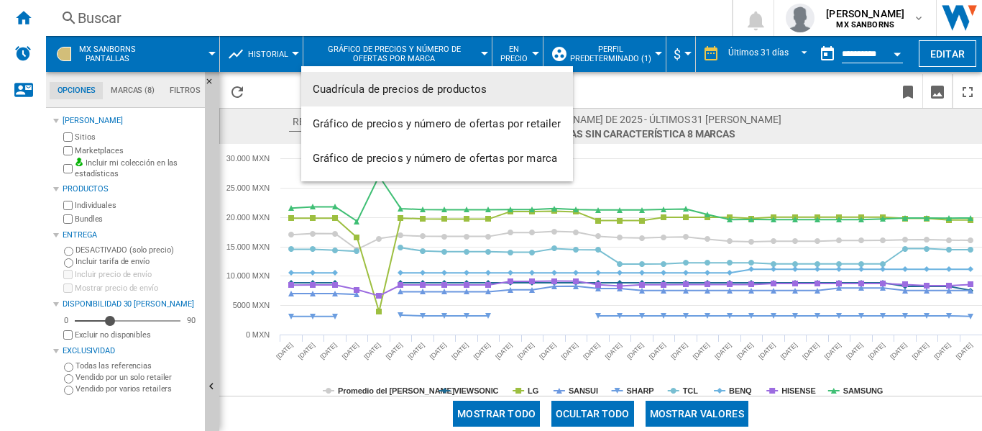
click at [349, 96] on button "Cuadrícula de precios de productos" at bounding box center [437, 89] width 272 height 35
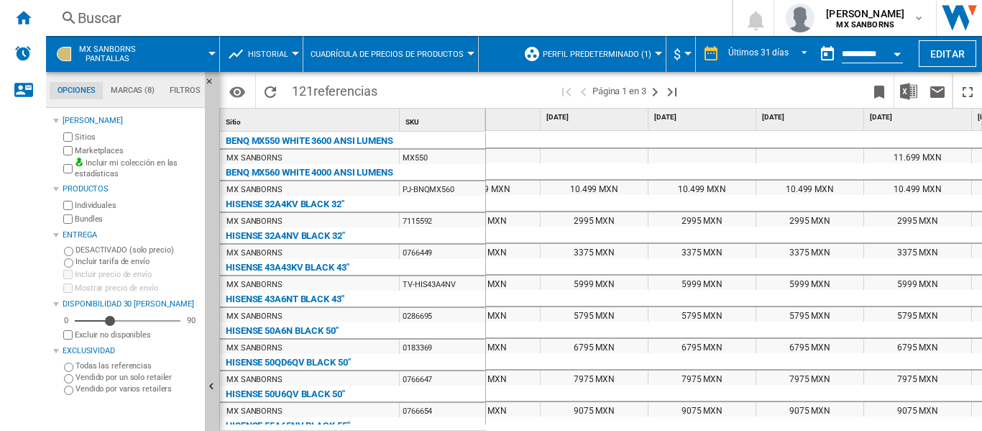
click at [271, 55] on span "Historial" at bounding box center [268, 54] width 40 height 9
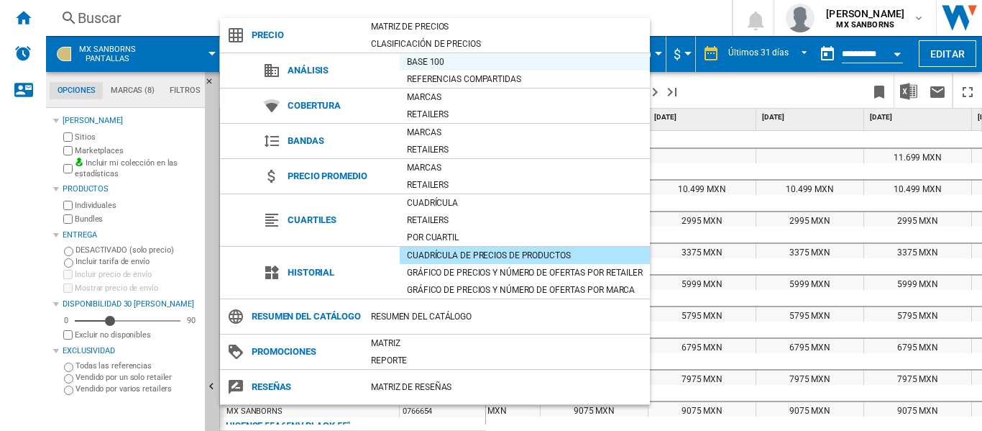
click at [428, 63] on div "Base 100" at bounding box center [525, 62] width 250 height 14
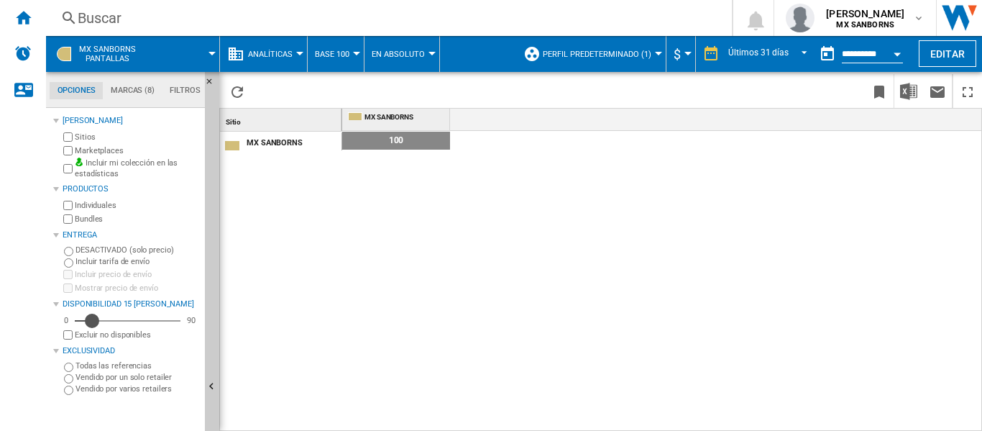
click at [93, 324] on div "15" at bounding box center [128, 320] width 106 height 14
drag, startPoint x: 96, startPoint y: 324, endPoint x: 105, endPoint y: 319, distance: 9.6
click at [396, 227] on div "100 0 %" at bounding box center [662, 281] width 641 height 301
click at [391, 144] on span "100" at bounding box center [396, 141] width 108 height 18
click at [262, 144] on div "MX SANBORNS" at bounding box center [294, 141] width 94 height 15
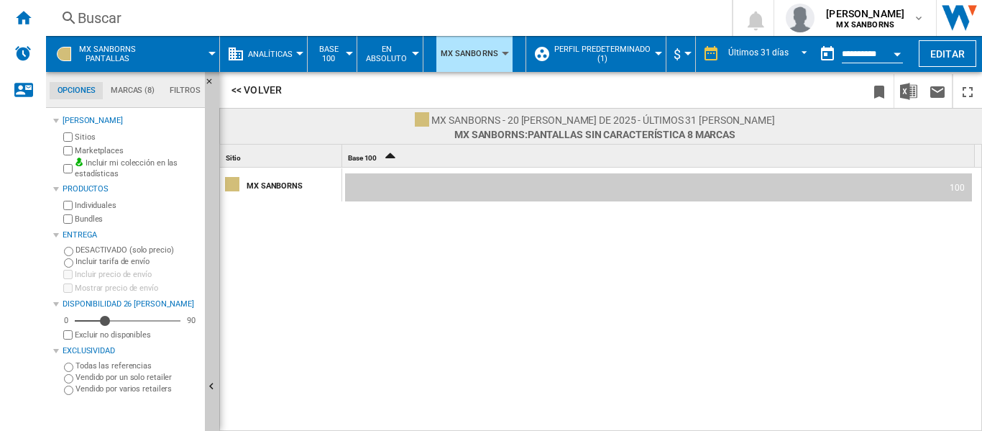
drag, startPoint x: 373, startPoint y: 240, endPoint x: 384, endPoint y: 228, distance: 16.3
click at [373, 241] on div "MX SANBORNS 100" at bounding box center [601, 300] width 763 height 265
click at [451, 47] on span "MX SANBORNS" at bounding box center [470, 54] width 58 height 26
click at [451, 47] on md-backdrop at bounding box center [491, 215] width 982 height 431
click at [406, 58] on span "En absoluto" at bounding box center [385, 54] width 43 height 19
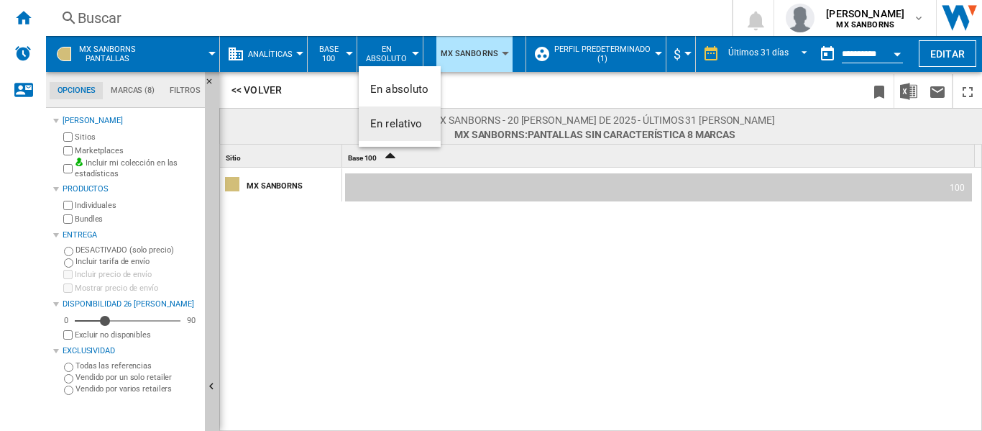
click at [384, 116] on button "En relativo" at bounding box center [400, 123] width 82 height 35
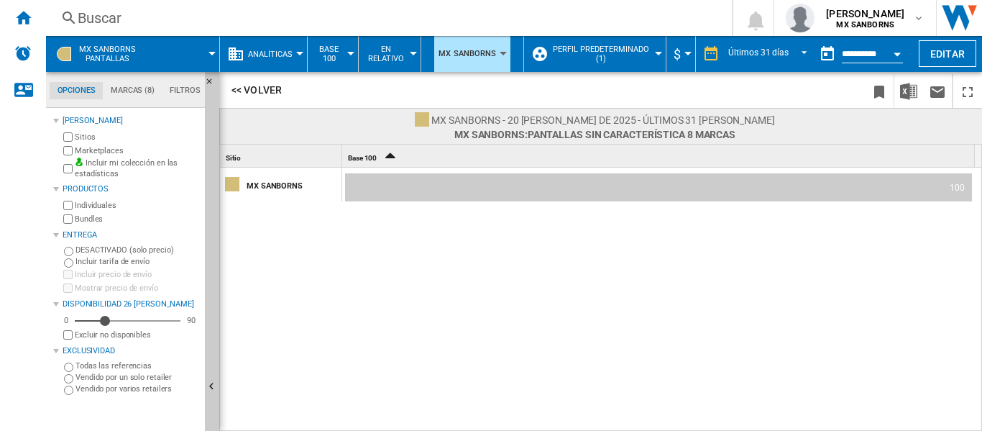
click at [339, 58] on span "Base 100" at bounding box center [329, 54] width 29 height 19
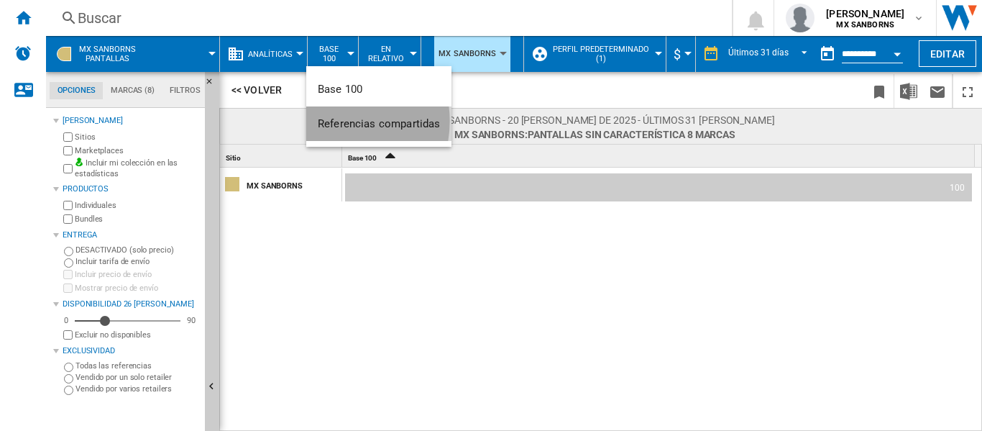
click at [328, 121] on span "Referencias compartidas" at bounding box center [379, 123] width 122 height 13
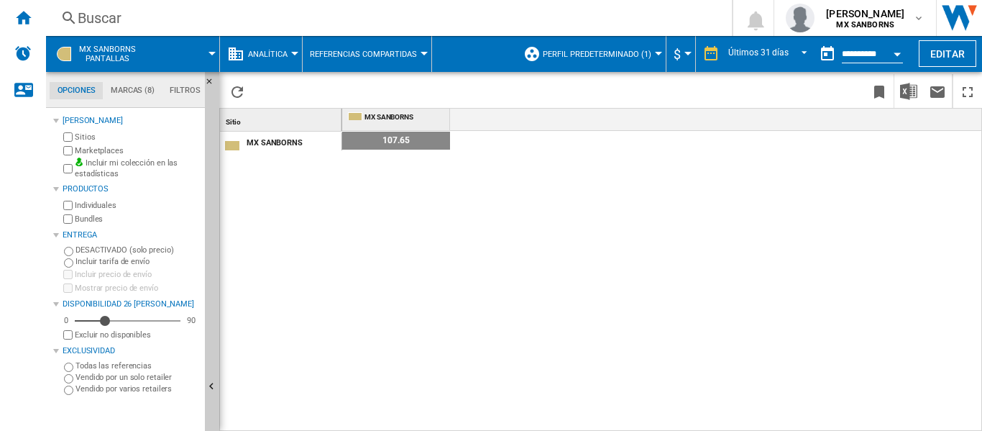
click at [284, 58] on span "Analítica" at bounding box center [268, 54] width 40 height 9
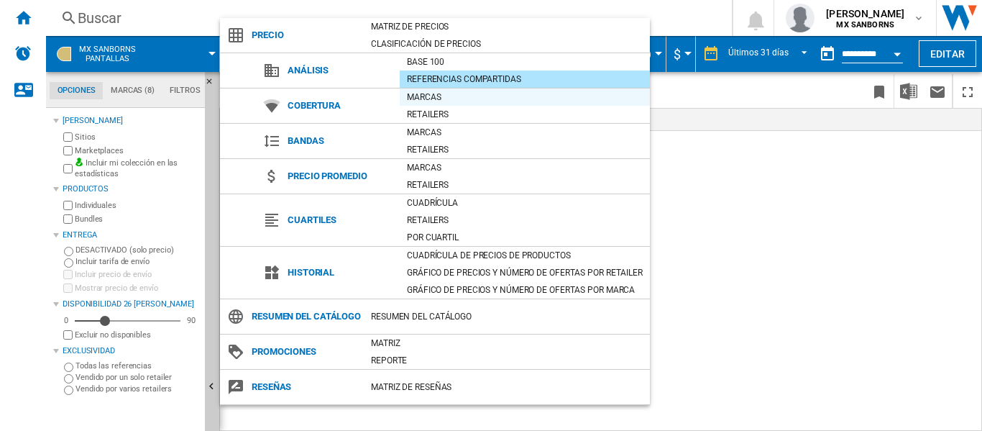
click at [426, 99] on div "Marcas" at bounding box center [525, 97] width 250 height 14
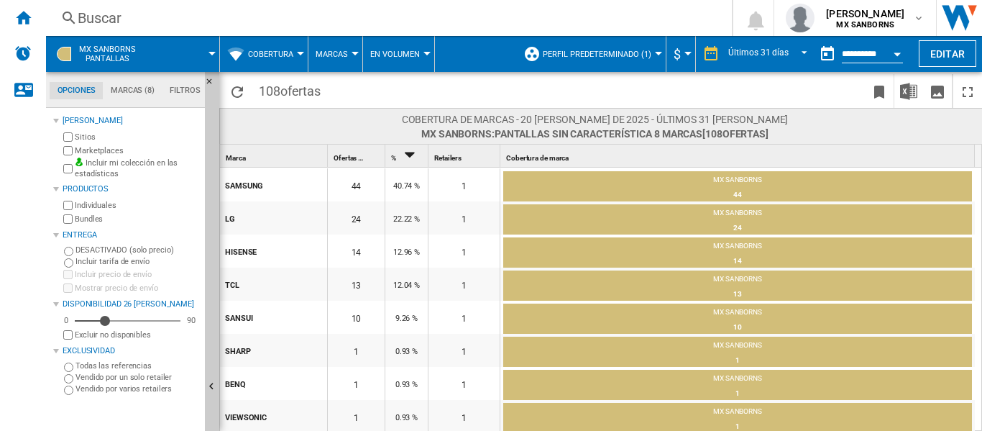
scroll to position [1, 0]
click at [250, 421] on div "VIEWSONIC" at bounding box center [275, 415] width 101 height 30
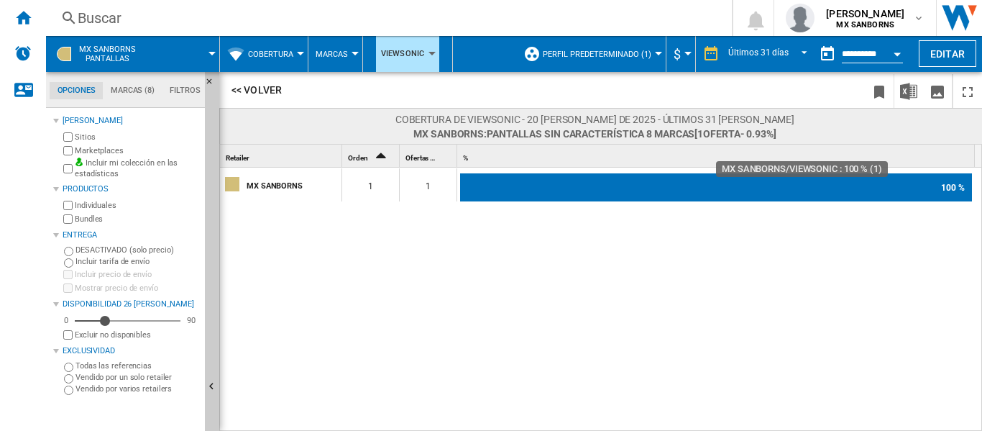
click at [536, 186] on div "100 %" at bounding box center [716, 187] width 512 height 29
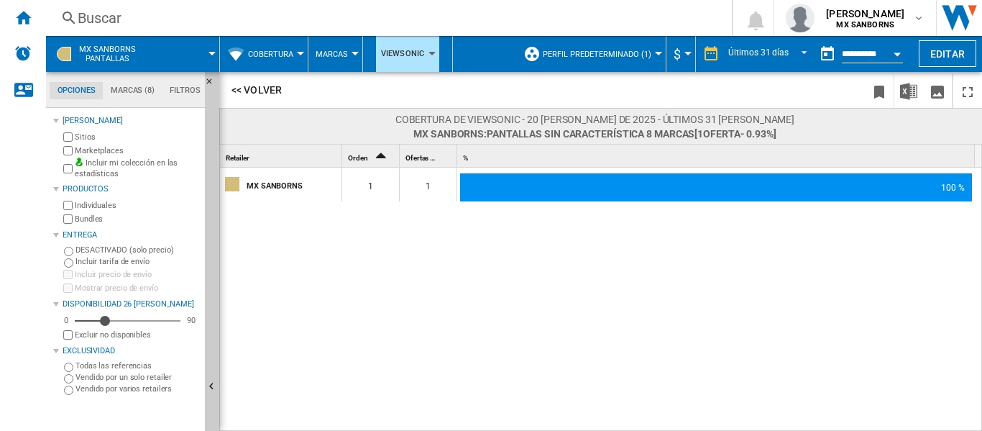
click at [378, 153] on icon "Sort Ascending" at bounding box center [381, 155] width 24 height 20
click at [244, 93] on button "<< Volver" at bounding box center [256, 89] width 63 height 27
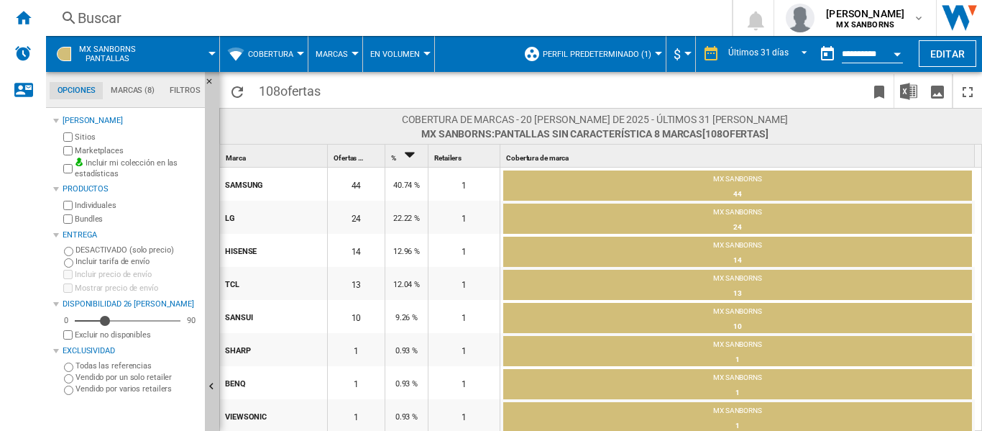
click at [351, 152] on div "Ofertas 1" at bounding box center [358, 156] width 54 height 22
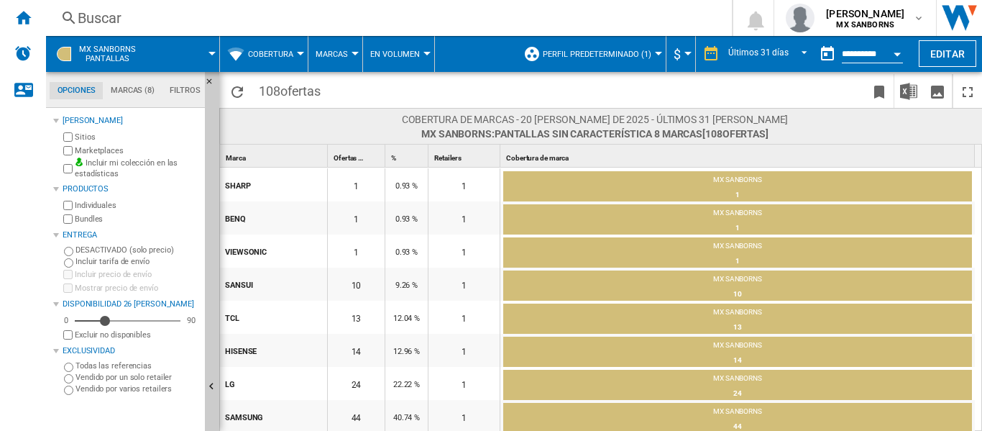
click at [352, 158] on span "Ofertas" at bounding box center [345, 158] width 23 height 8
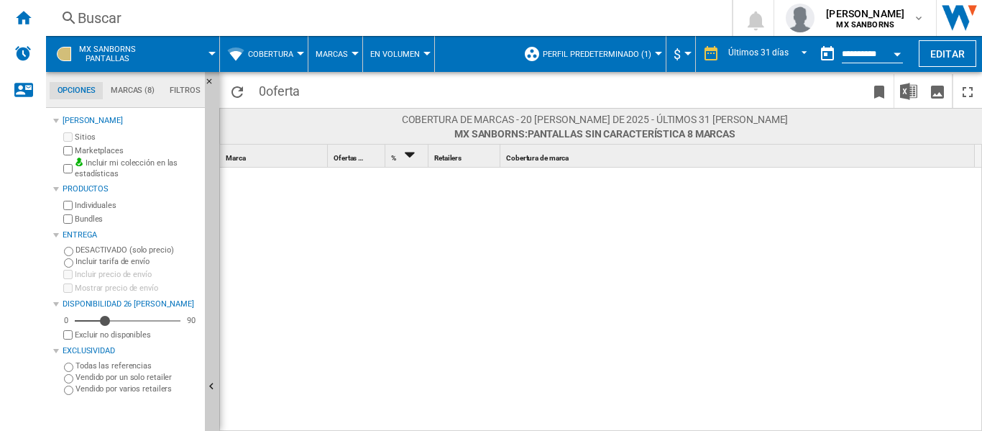
click at [72, 122] on div "[PERSON_NAME]" at bounding box center [131, 121] width 137 height 12
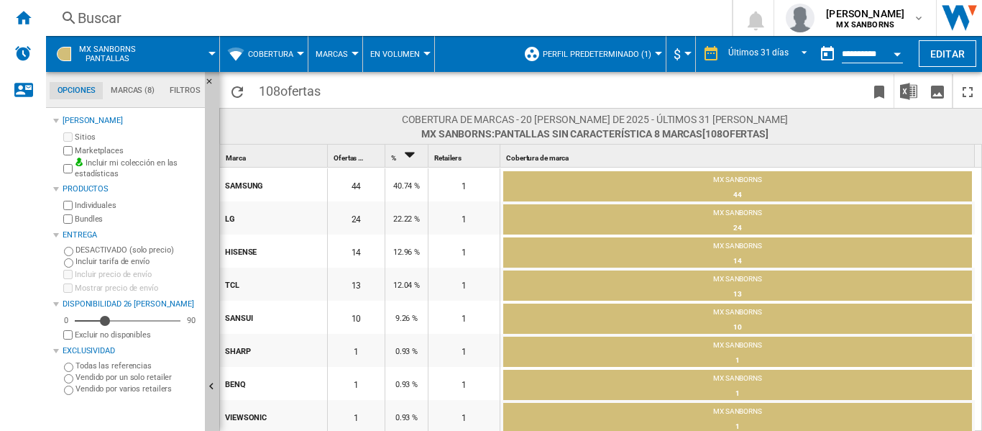
click at [73, 121] on div "[PERSON_NAME]" at bounding box center [131, 121] width 137 height 12
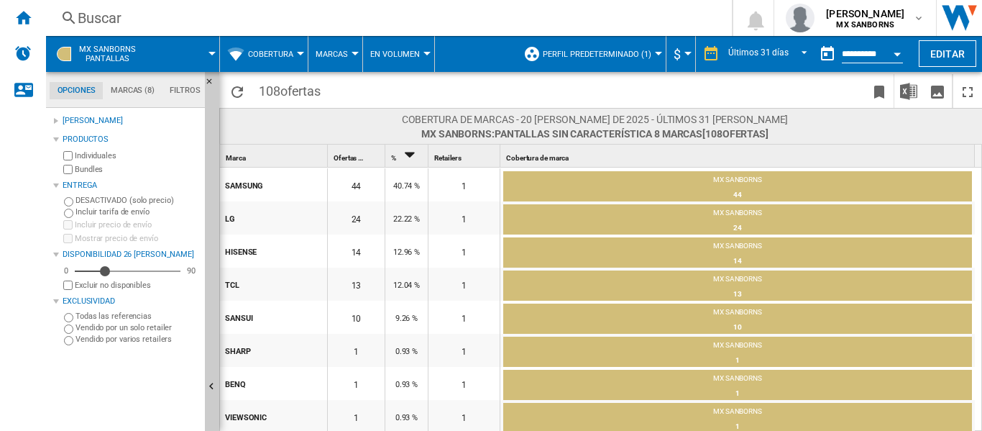
click at [73, 121] on div "[PERSON_NAME]" at bounding box center [131, 121] width 137 height 12
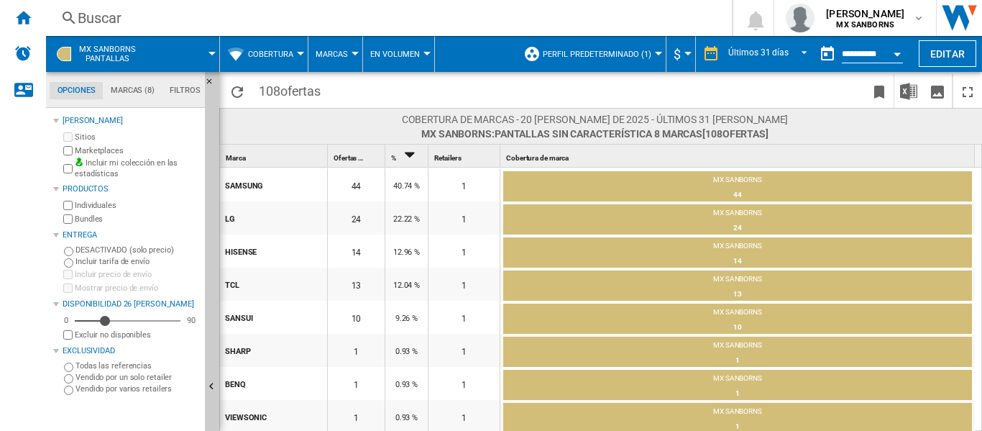
click at [344, 52] on span "Marcas" at bounding box center [332, 54] width 32 height 9
click at [344, 52] on md-backdrop at bounding box center [491, 215] width 982 height 431
click at [377, 50] on span "En volumen" at bounding box center [395, 54] width 50 height 9
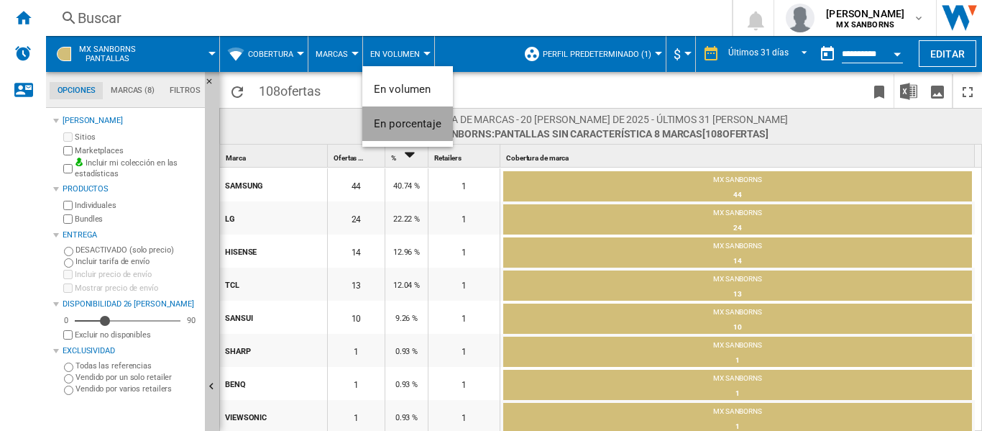
click at [389, 121] on span "En porcentaje" at bounding box center [408, 123] width 68 height 13
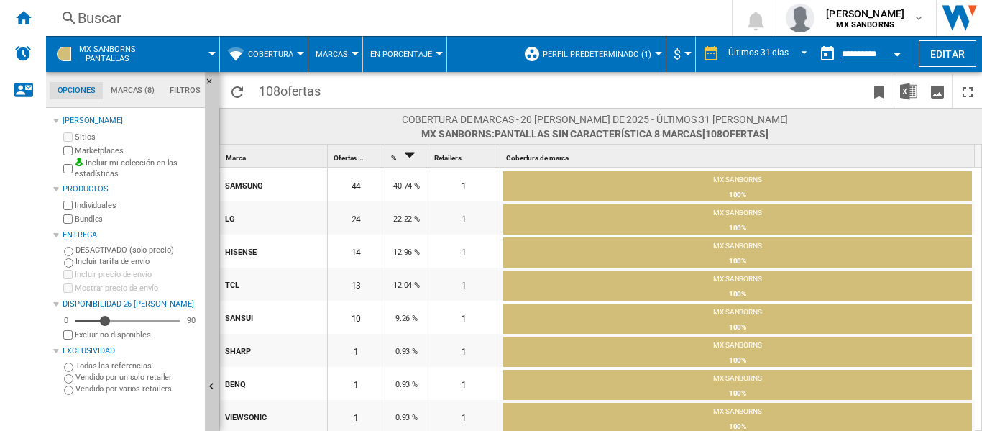
click at [411, 52] on span "En porcentaje" at bounding box center [401, 54] width 62 height 9
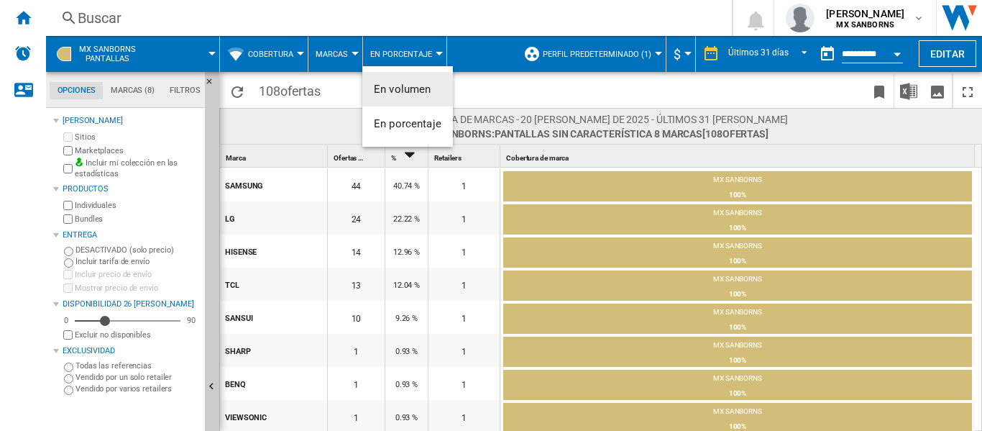
click at [403, 93] on span "En volumen" at bounding box center [403, 89] width 58 height 13
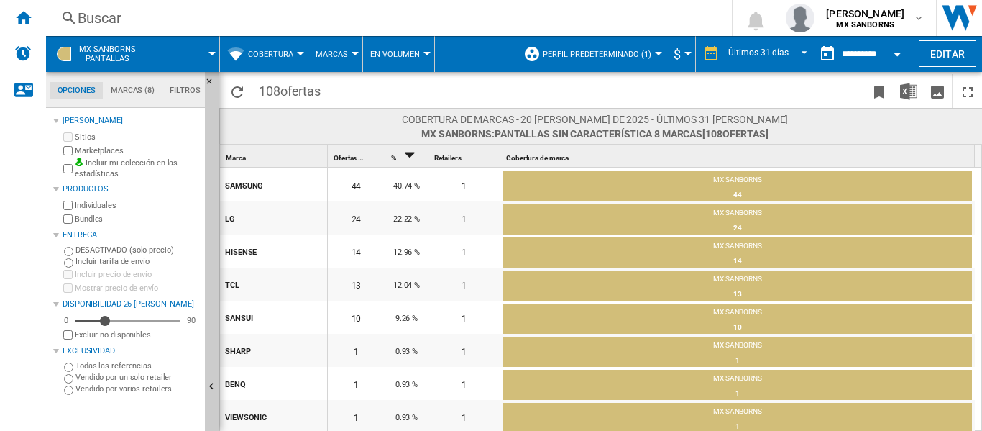
click at [412, 150] on icon "Sort Descending" at bounding box center [410, 155] width 24 height 20
click at [410, 158] on div "% 1" at bounding box center [408, 156] width 40 height 22
click at [299, 60] on button "Cobertura" at bounding box center [274, 54] width 52 height 36
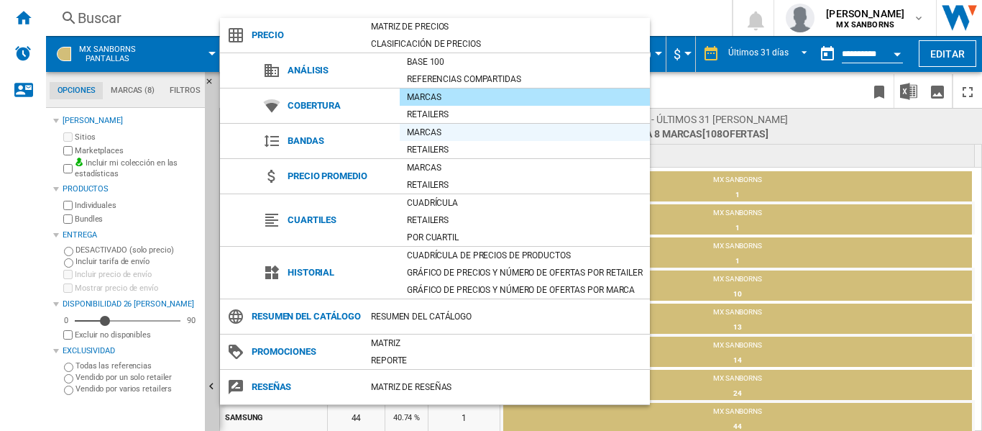
click at [414, 132] on div "Marcas" at bounding box center [525, 132] width 250 height 14
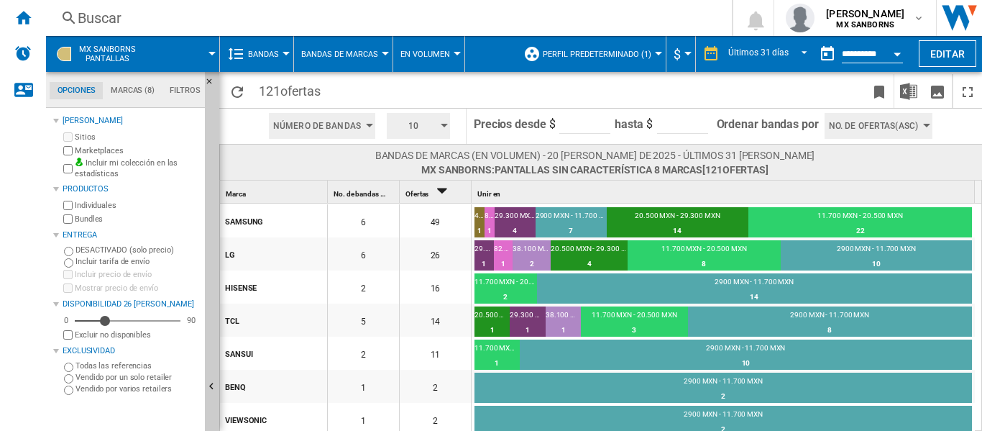
click at [864, 125] on span "No. de ofertas(Asc)" at bounding box center [873, 126] width 89 height 26
click at [864, 125] on md-backdrop at bounding box center [491, 215] width 982 height 431
click at [444, 134] on button "10" at bounding box center [418, 126] width 63 height 26
click at [444, 134] on md-backdrop at bounding box center [491, 215] width 982 height 431
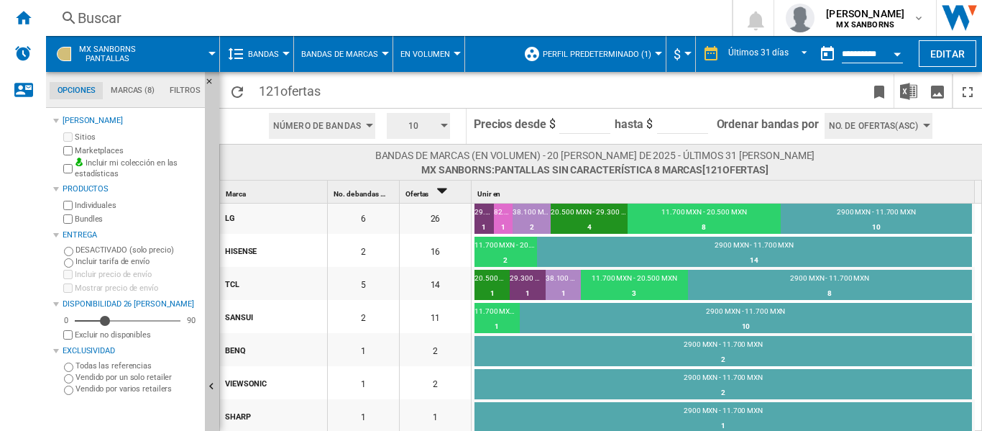
click at [267, 61] on button "Bandas" at bounding box center [267, 54] width 38 height 36
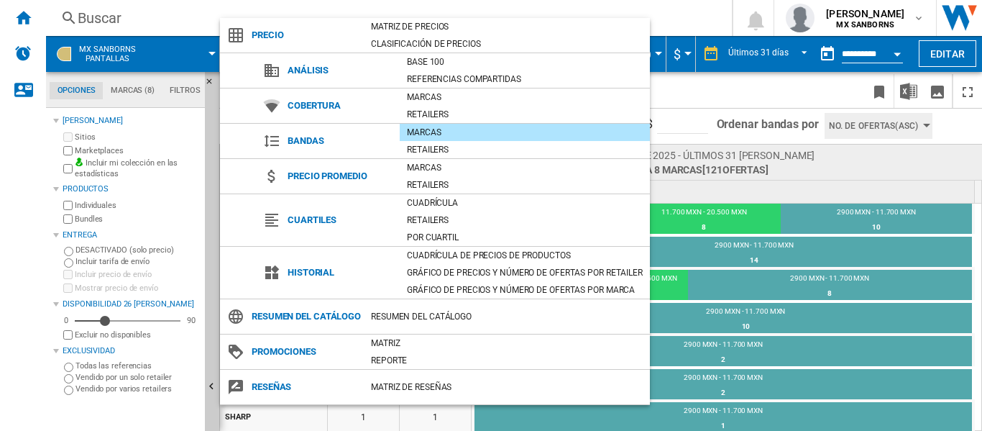
click at [413, 165] on div "Marcas" at bounding box center [525, 167] width 250 height 14
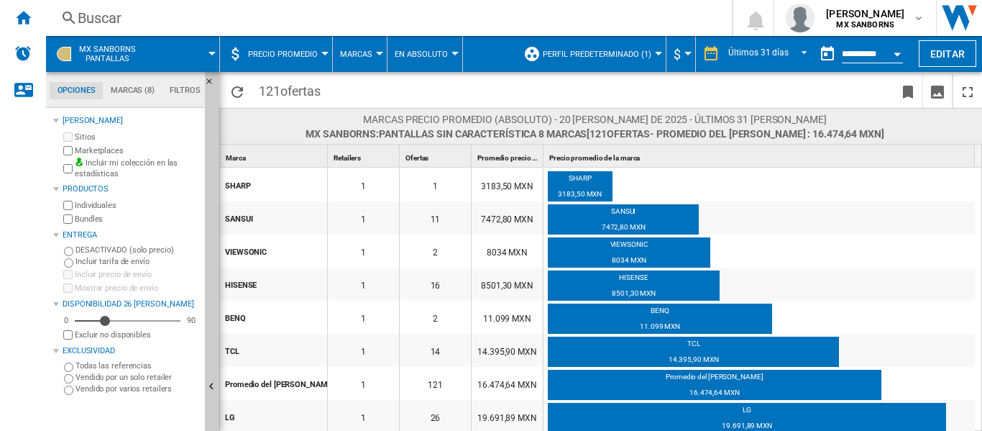
click at [265, 61] on button "Precio promedio" at bounding box center [286, 54] width 77 height 36
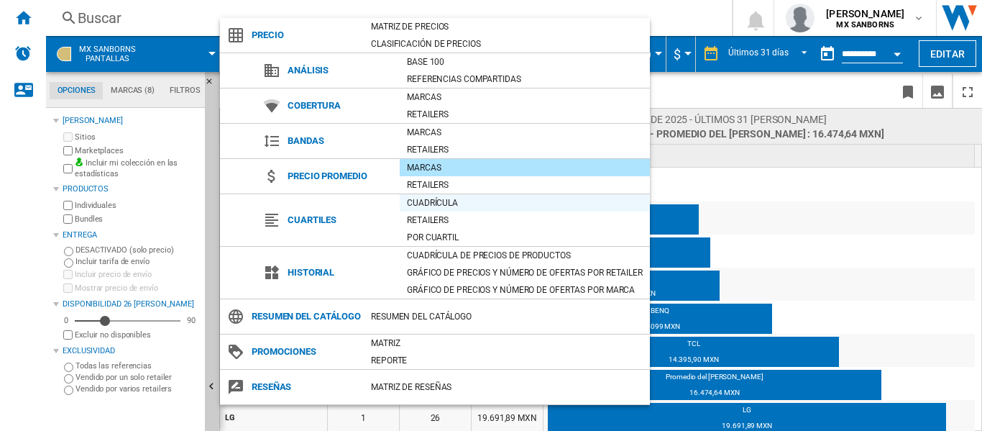
click at [413, 202] on div "Cuadrícula" at bounding box center [525, 203] width 250 height 14
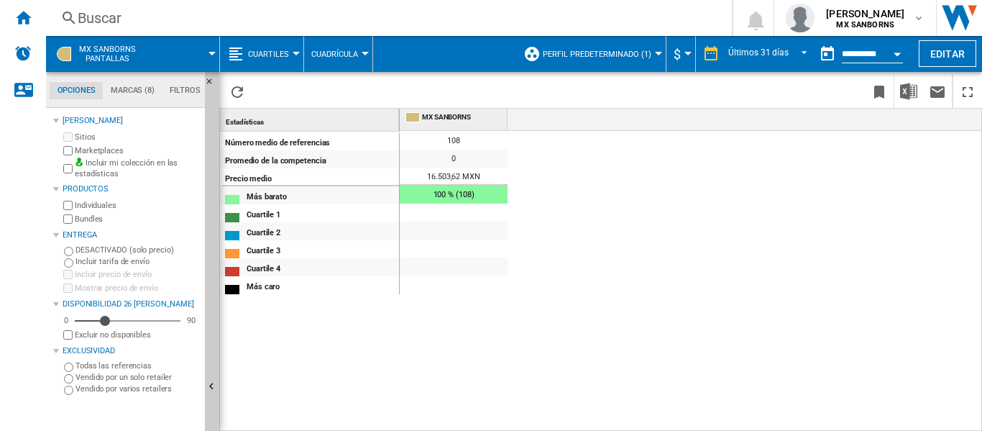
click at [285, 55] on span "Cuartiles" at bounding box center [268, 54] width 41 height 9
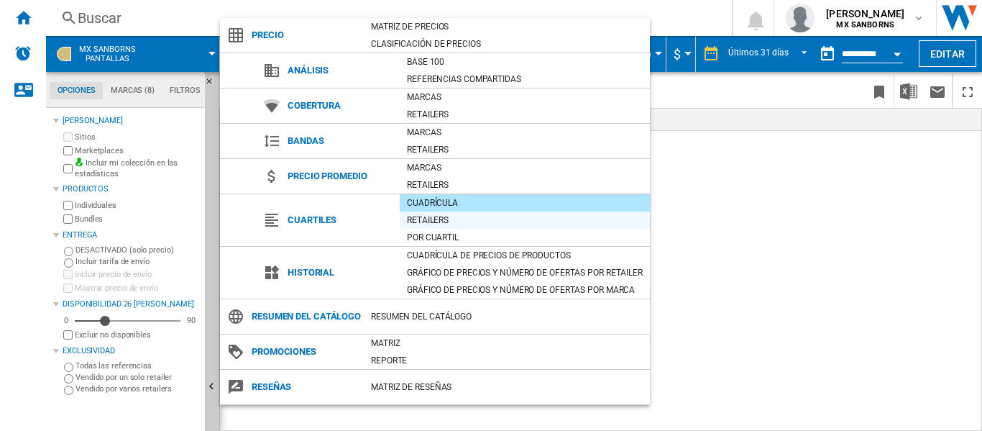
click at [413, 223] on div "Retailers" at bounding box center [525, 220] width 250 height 14
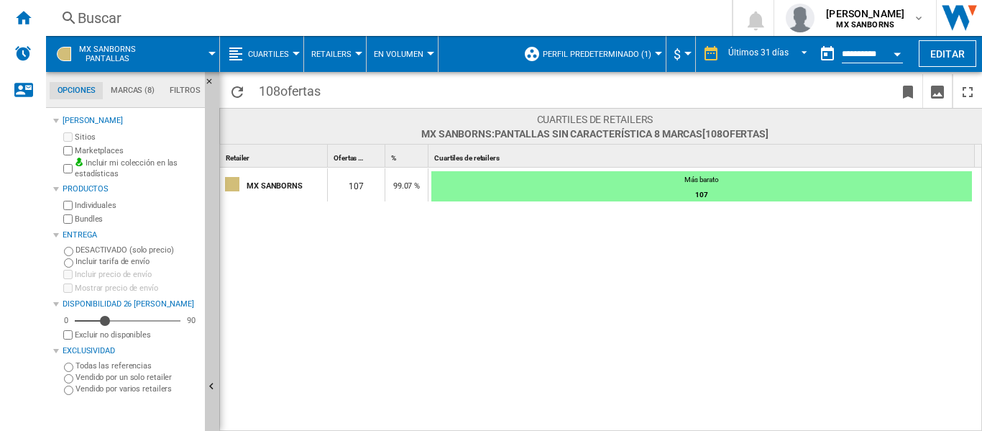
click at [400, 45] on button "En volumen" at bounding box center [402, 54] width 57 height 36
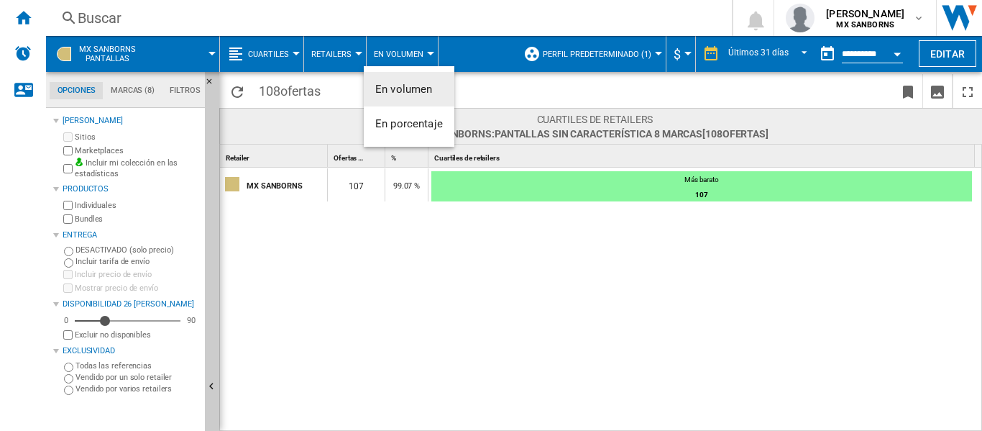
click at [332, 54] on md-backdrop at bounding box center [491, 215] width 982 height 431
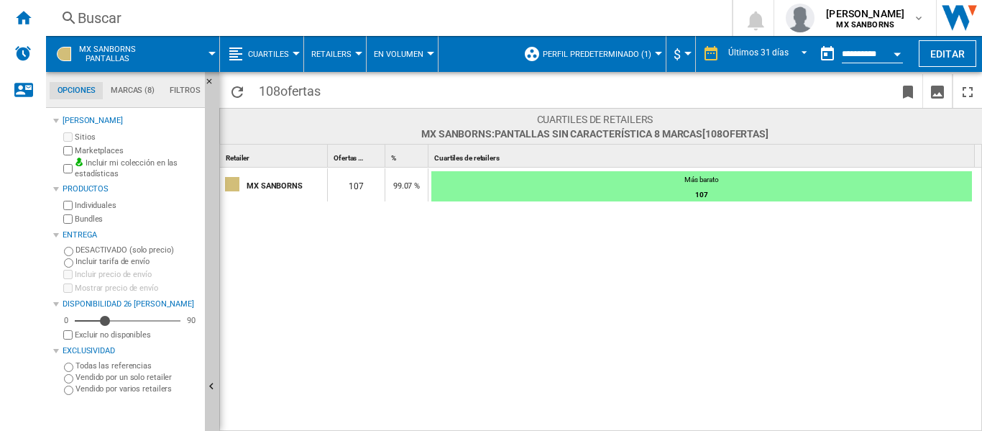
click at [334, 53] on span "Retailers" at bounding box center [331, 54] width 40 height 9
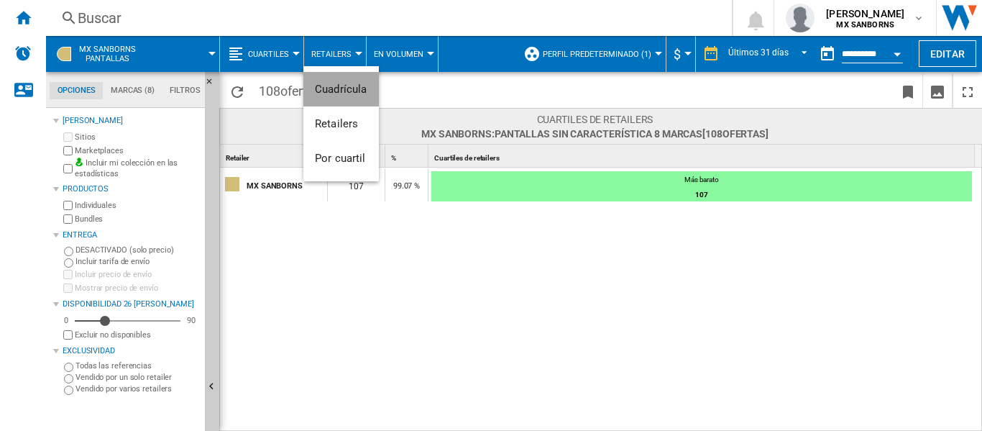
click at [334, 95] on span "Cuadrícula" at bounding box center [341, 89] width 52 height 13
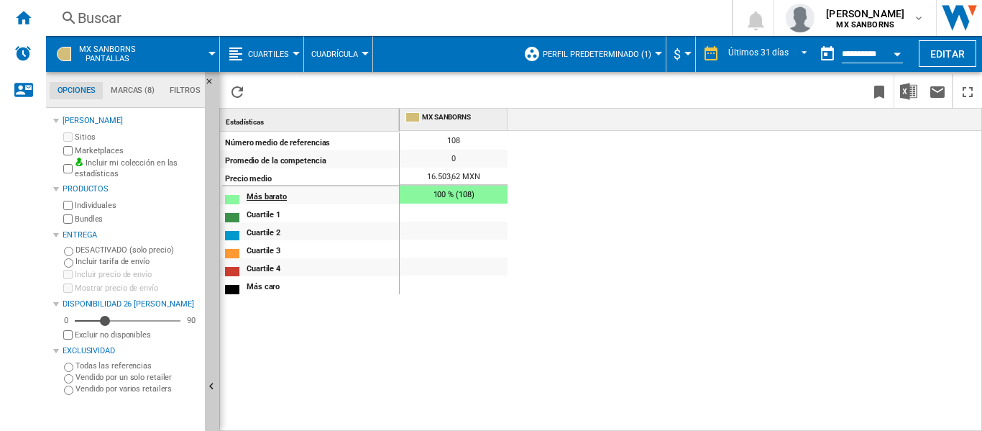
click at [254, 200] on div "Más barato" at bounding box center [323, 195] width 152 height 15
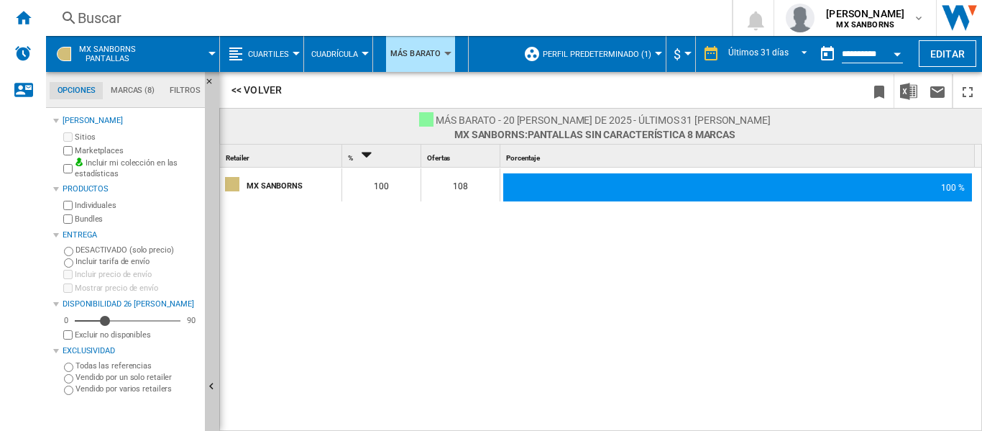
click at [264, 189] on div "MX SANBORNS" at bounding box center [294, 185] width 94 height 30
click at [261, 70] on button "Cuartiles" at bounding box center [272, 54] width 48 height 36
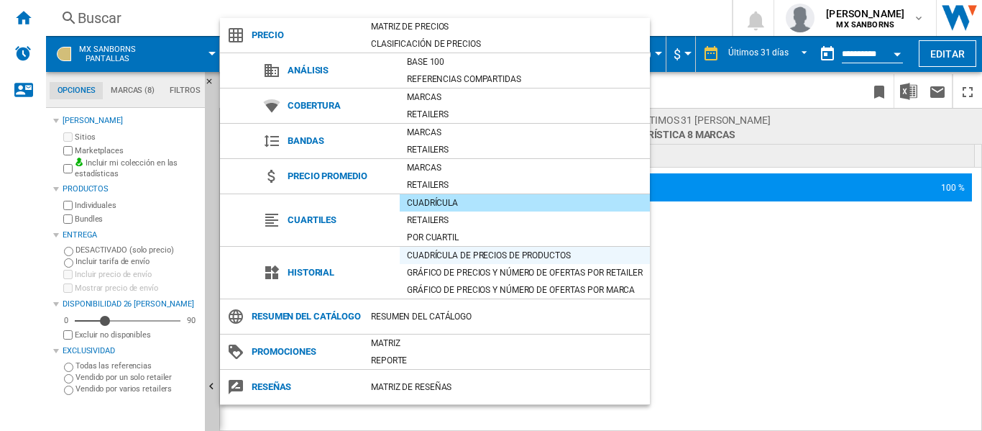
click at [421, 262] on div "Cuadrícula de precios de productos" at bounding box center [525, 255] width 250 height 14
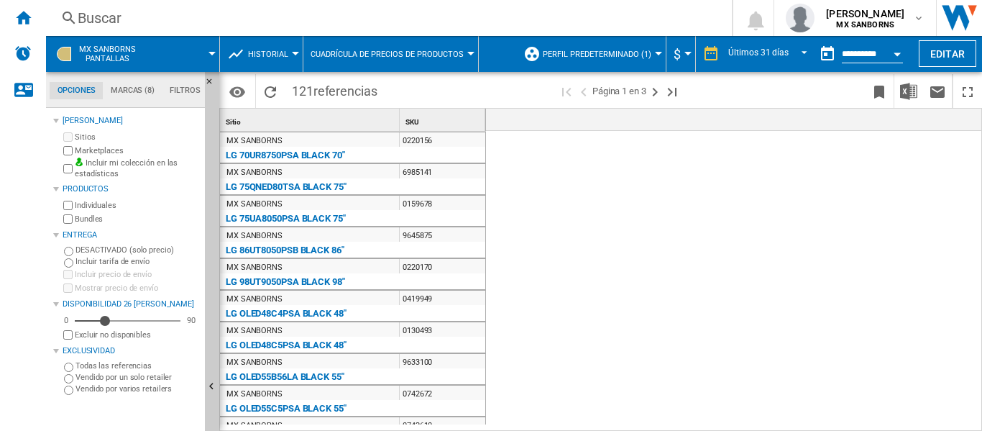
scroll to position [647, 0]
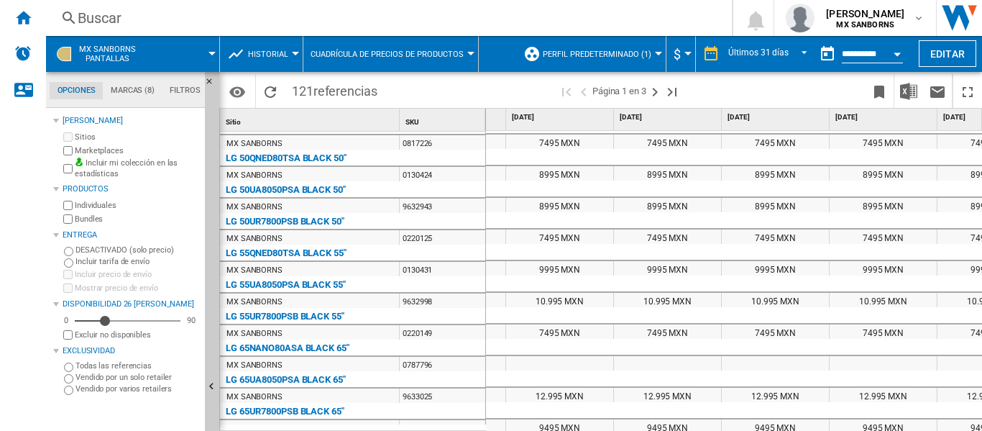
click at [101, 60] on span "MX SANBORNS Pantallas" at bounding box center [107, 54] width 57 height 19
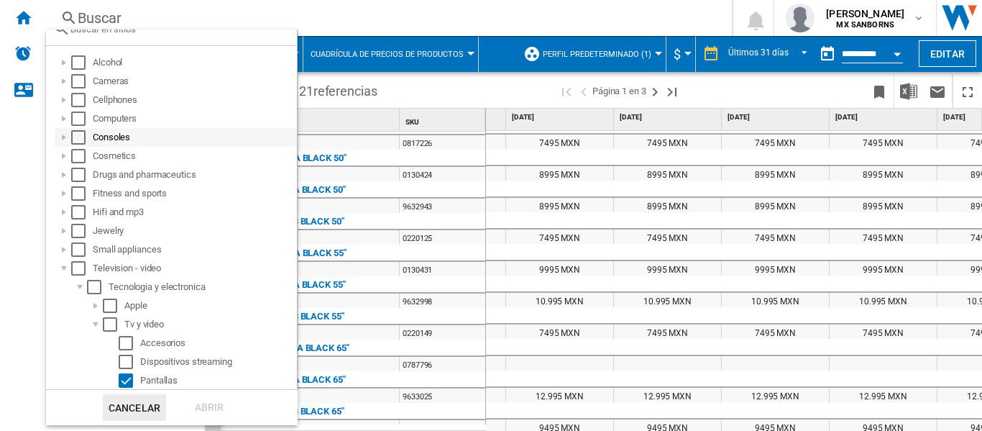
scroll to position [0, 0]
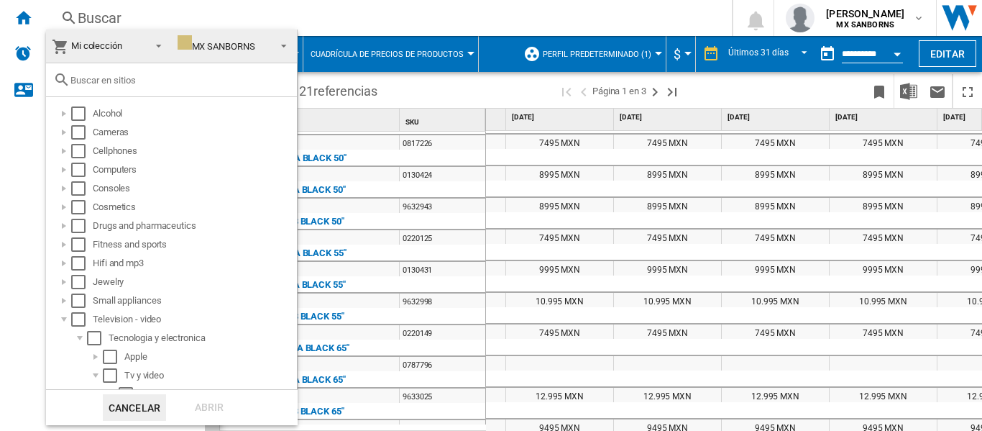
click at [147, 50] on span at bounding box center [154, 45] width 17 height 20
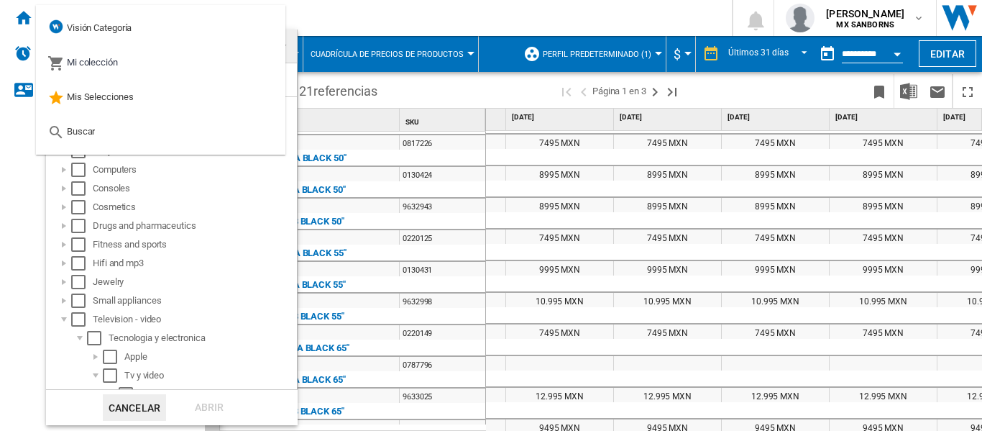
click at [335, 14] on md-backdrop at bounding box center [491, 215] width 982 height 431
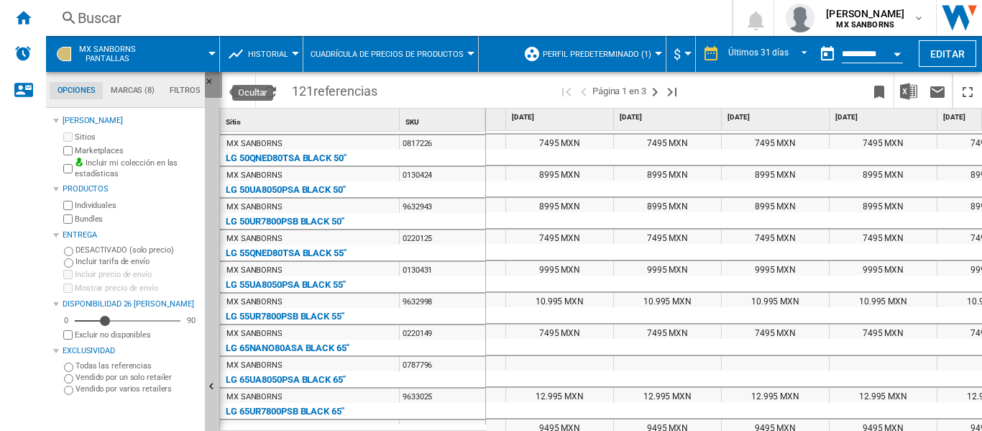
click at [211, 78] on ng-md-icon "Ocultar" at bounding box center [213, 85] width 17 height 17
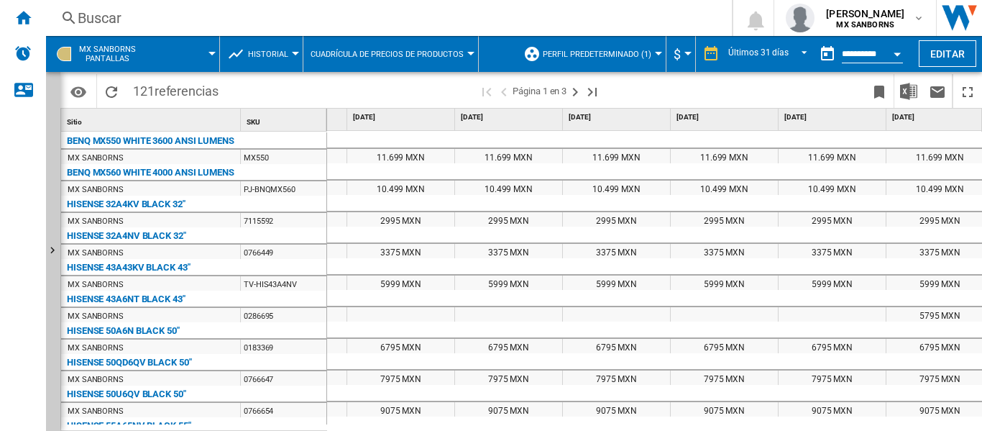
click at [681, 55] on span "$" at bounding box center [677, 54] width 7 height 15
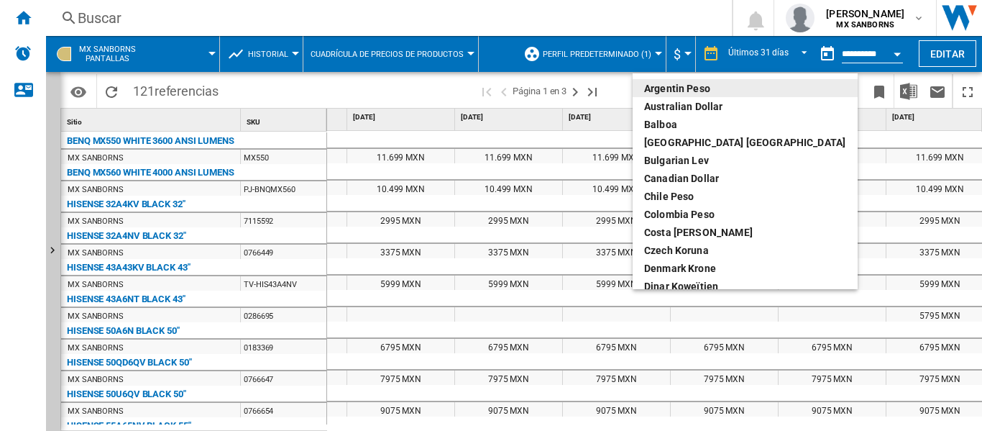
click at [681, 55] on md-backdrop at bounding box center [491, 215] width 982 height 431
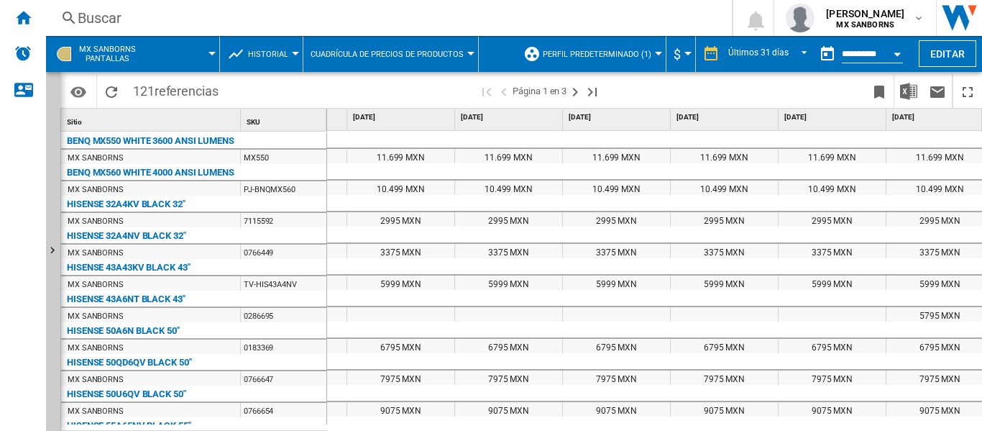
click at [668, 51] on md-menu "$" at bounding box center [680, 54] width 29 height 36
click at [661, 53] on div at bounding box center [658, 54] width 7 height 4
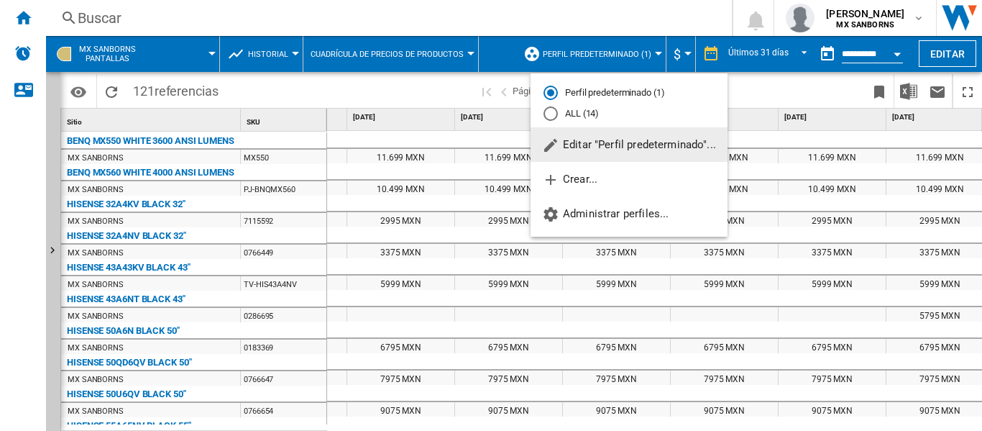
click at [661, 53] on md-backdrop at bounding box center [491, 215] width 982 height 431
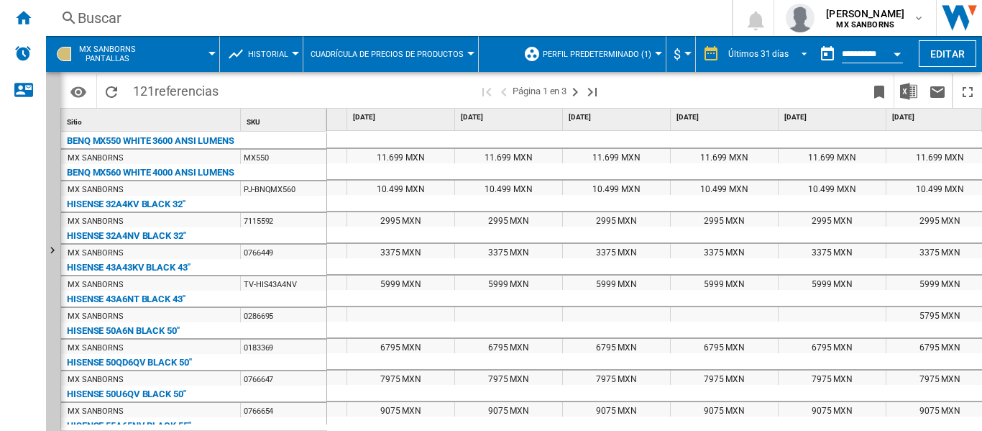
click at [763, 50] on div "Últimos 31 días" at bounding box center [758, 54] width 60 height 10
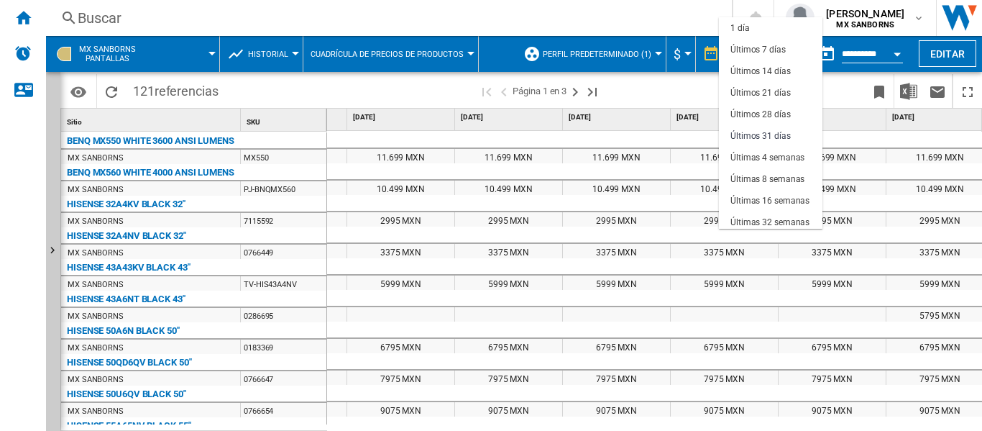
scroll to position [82, 0]
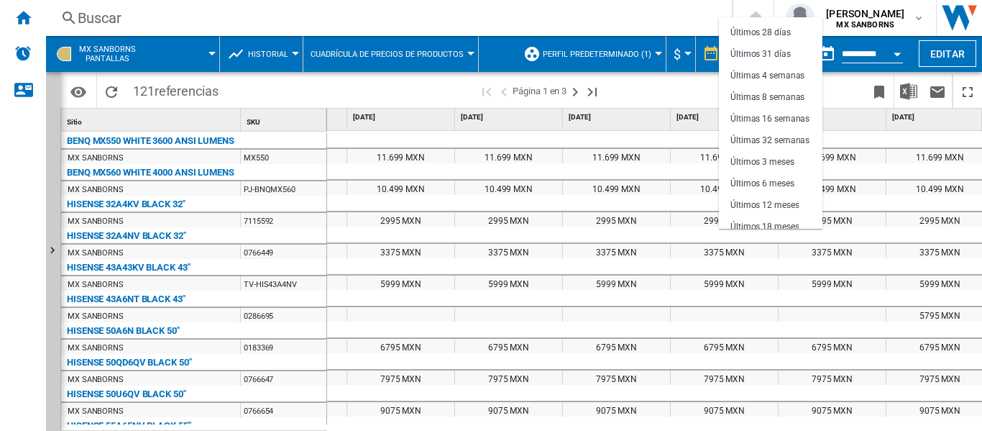
click at [594, 22] on md-backdrop at bounding box center [491, 215] width 982 height 431
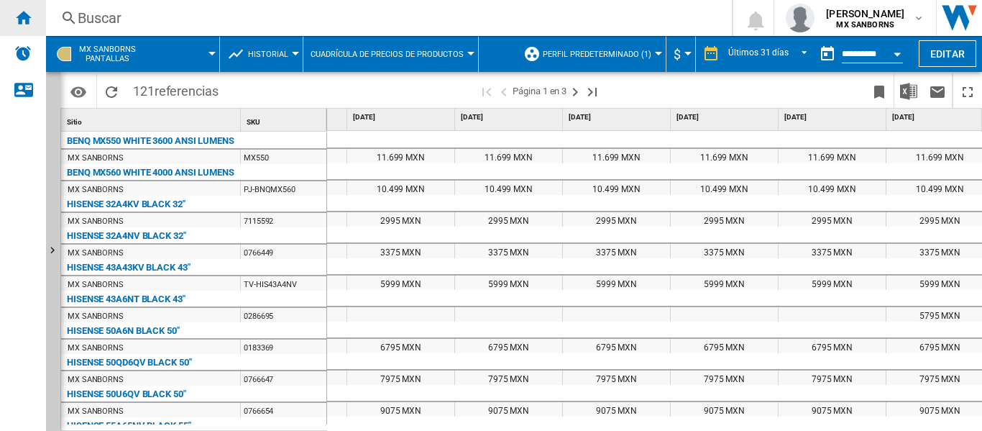
click at [15, 19] on ng-md-icon "Inicio" at bounding box center [22, 17] width 17 height 17
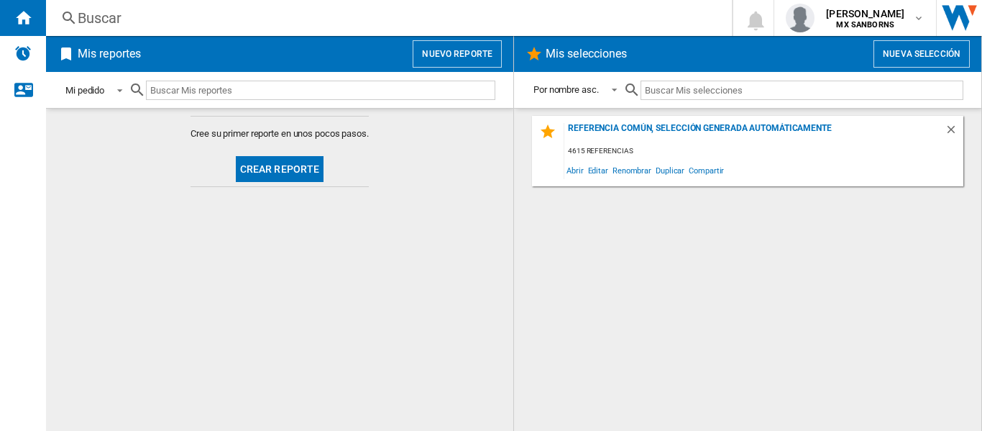
click at [86, 92] on div "Mi pedido" at bounding box center [84, 90] width 39 height 11
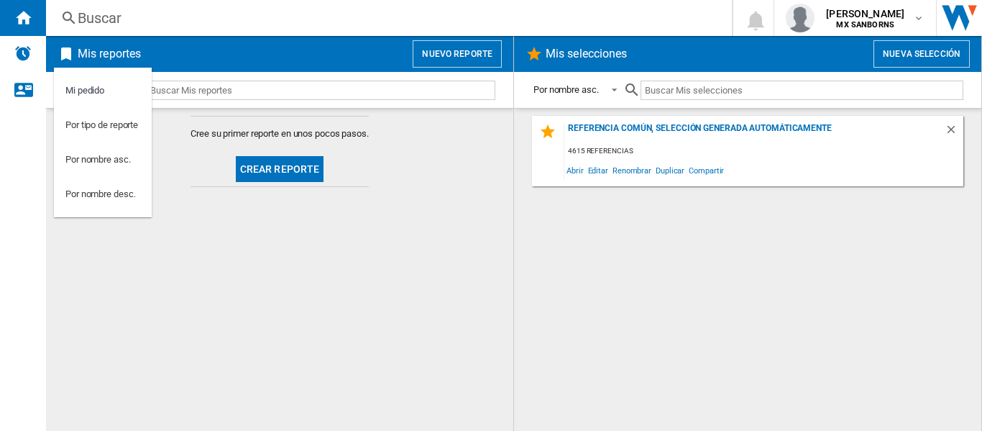
click at [624, 128] on md-backdrop at bounding box center [491, 215] width 982 height 431
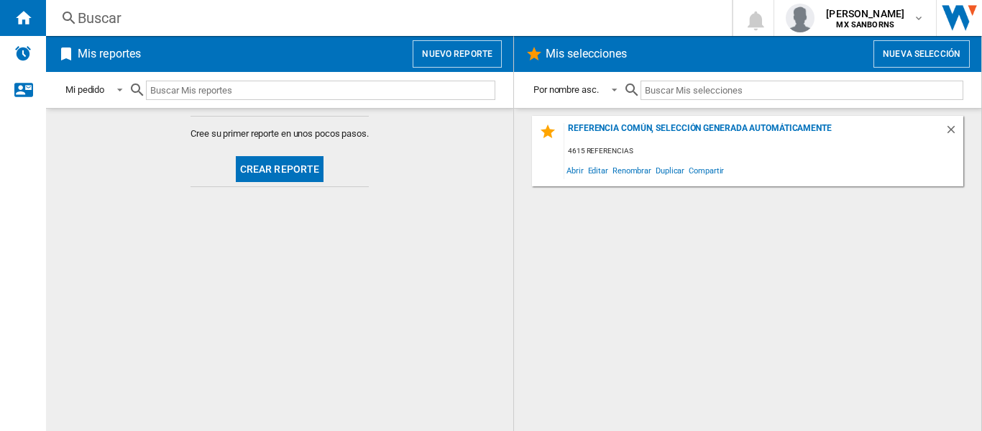
click at [619, 147] on div "4615 referencias" at bounding box center [763, 151] width 399 height 18
click at [580, 176] on span "Abrir" at bounding box center [575, 169] width 22 height 19
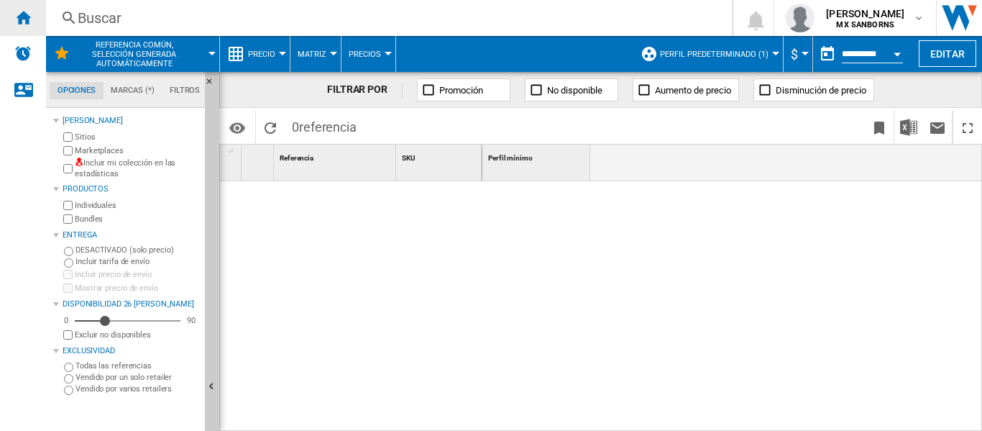
click at [25, 22] on ng-md-icon "Inicio" at bounding box center [22, 17] width 17 height 17
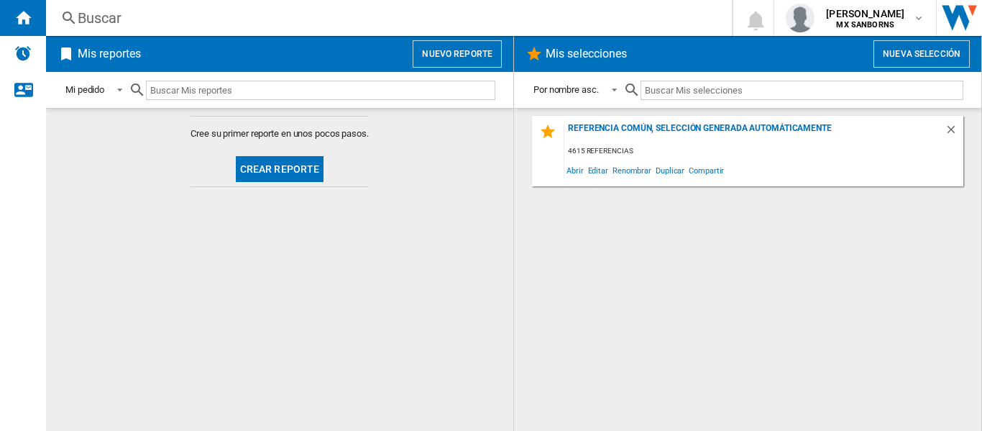
click at [439, 63] on button "Nuevo reporte" at bounding box center [457, 53] width 89 height 27
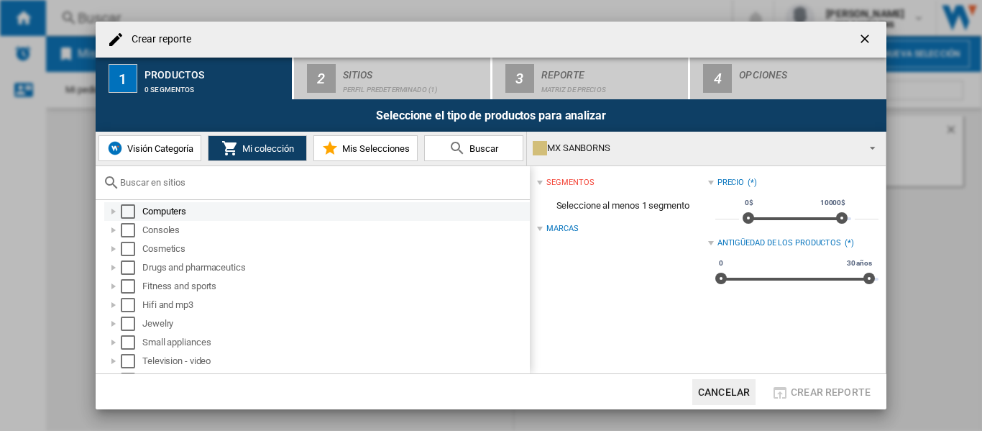
scroll to position [133, 0]
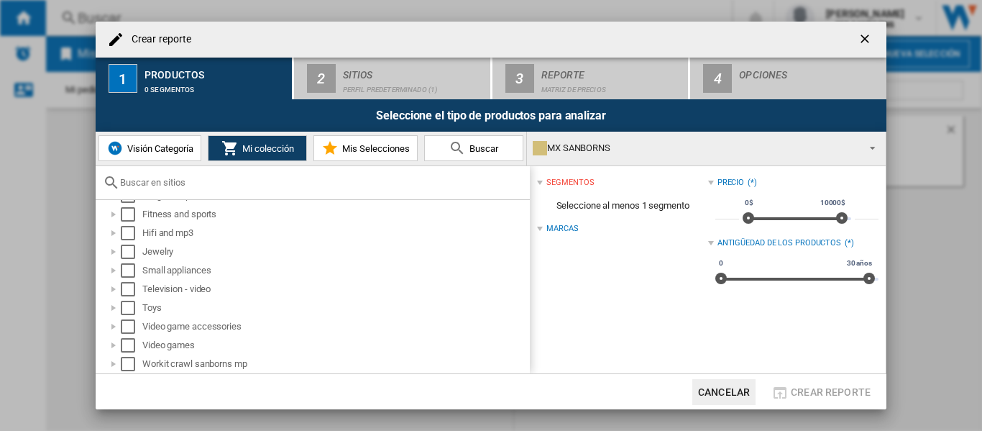
click at [165, 152] on span "Visión Categoría" at bounding box center [159, 148] width 70 height 11
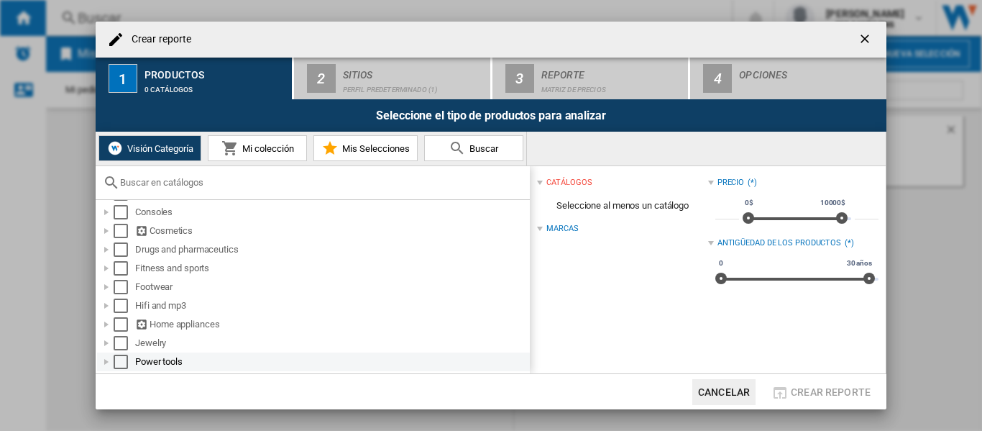
scroll to position [191, 0]
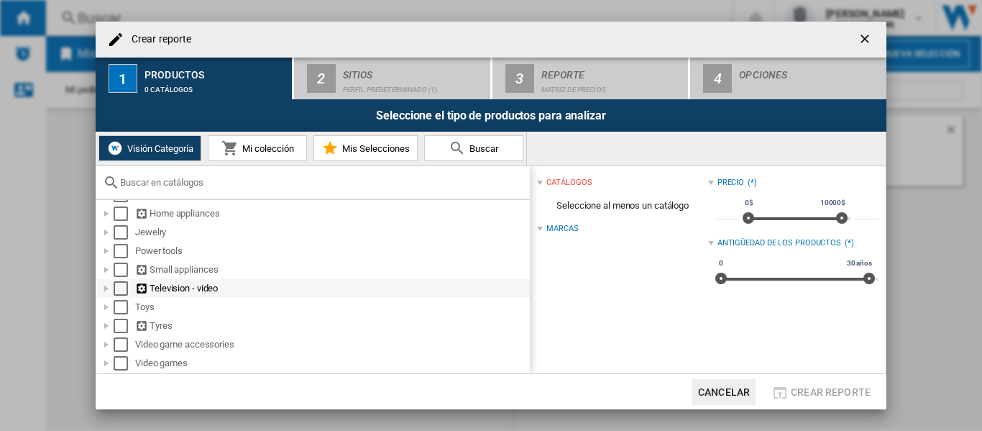
click at [108, 288] on div "Crear reporte ..." at bounding box center [106, 288] width 14 height 14
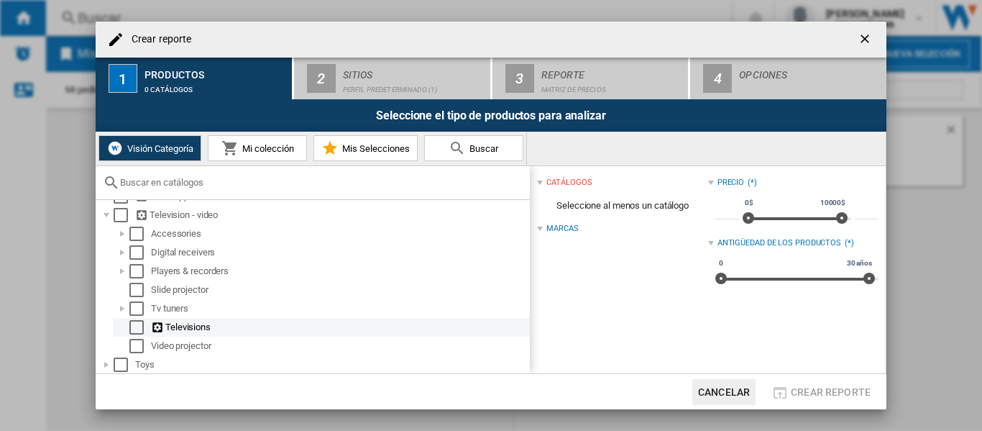
click at [117, 331] on div "Crear reporte ..." at bounding box center [122, 327] width 14 height 14
click at [115, 314] on div "Crear reporte ..." at bounding box center [122, 308] width 14 height 14
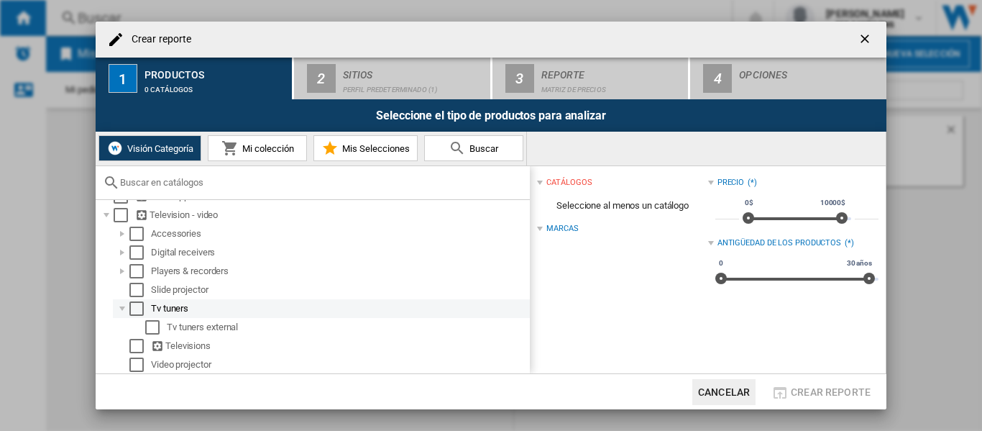
click at [115, 314] on div "Crear reporte ..." at bounding box center [122, 308] width 14 height 14
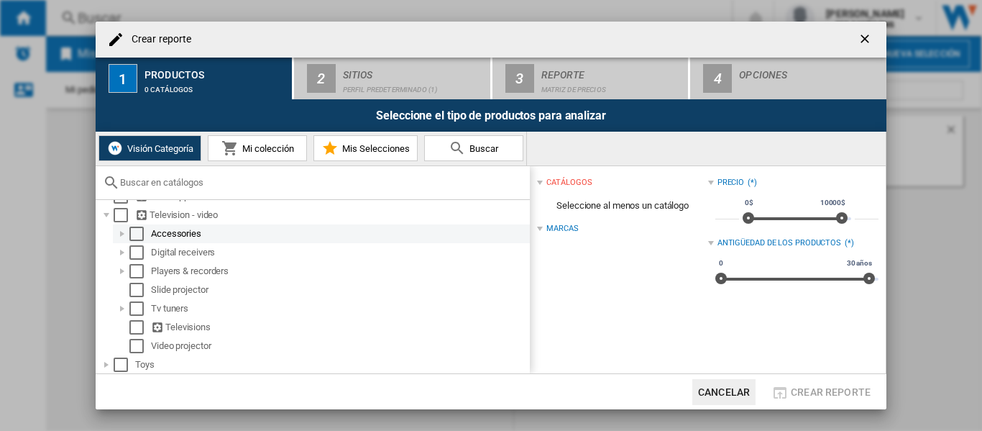
click at [117, 235] on div "Crear reporte ..." at bounding box center [122, 233] width 14 height 14
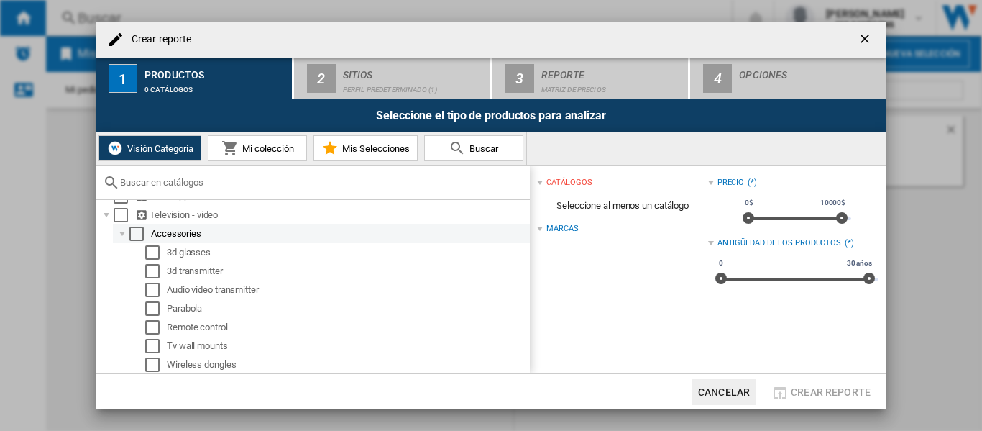
click at [117, 235] on div "Crear reporte ..." at bounding box center [122, 233] width 14 height 14
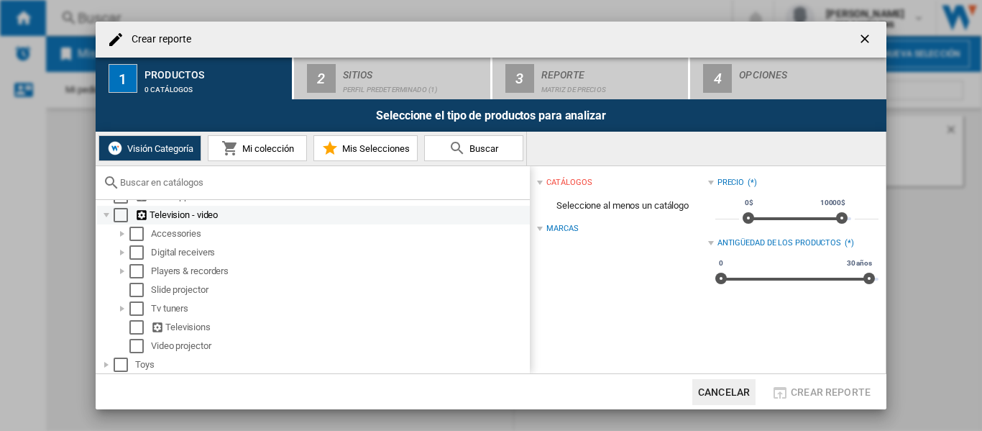
click at [106, 221] on div "Crear reporte ..." at bounding box center [106, 215] width 14 height 14
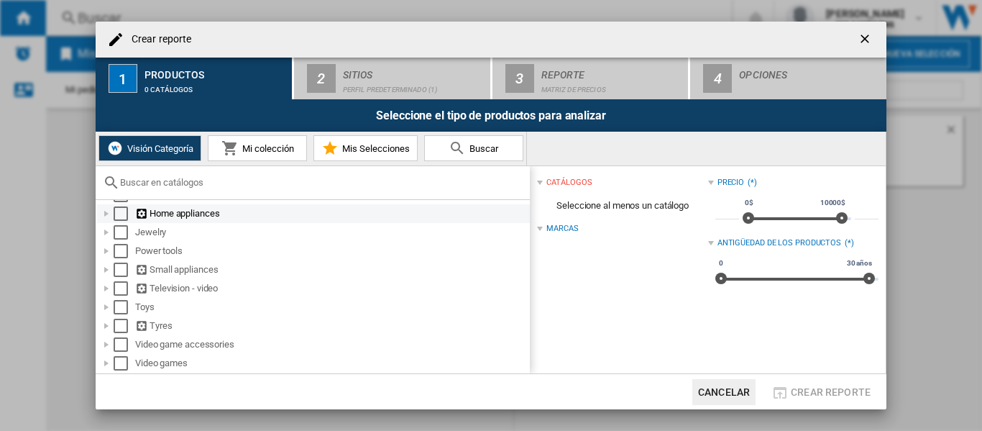
scroll to position [191, 0]
